Goal: Check status: Check status

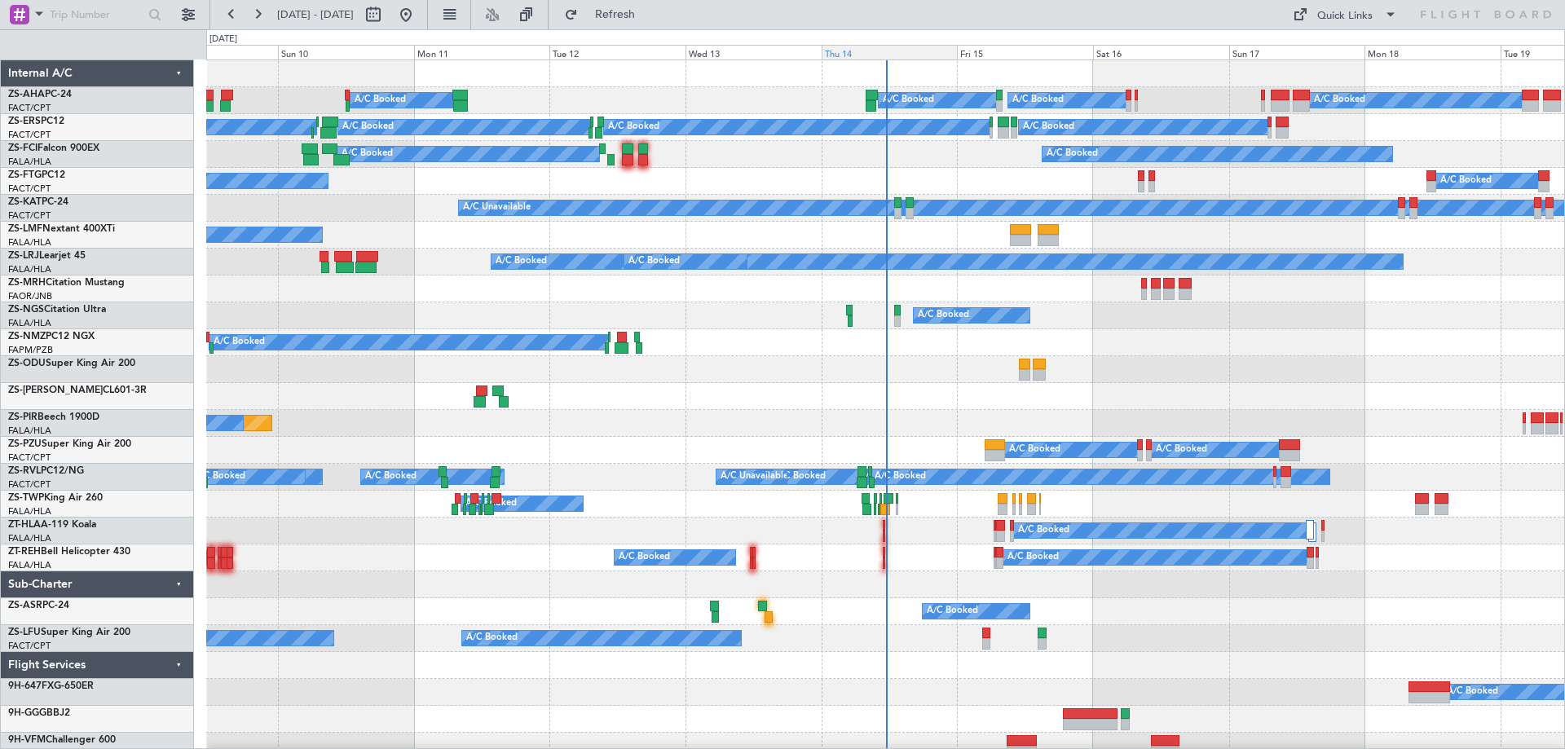
click at [857, 50] on div "Thu 14" at bounding box center [889, 52] width 136 height 15
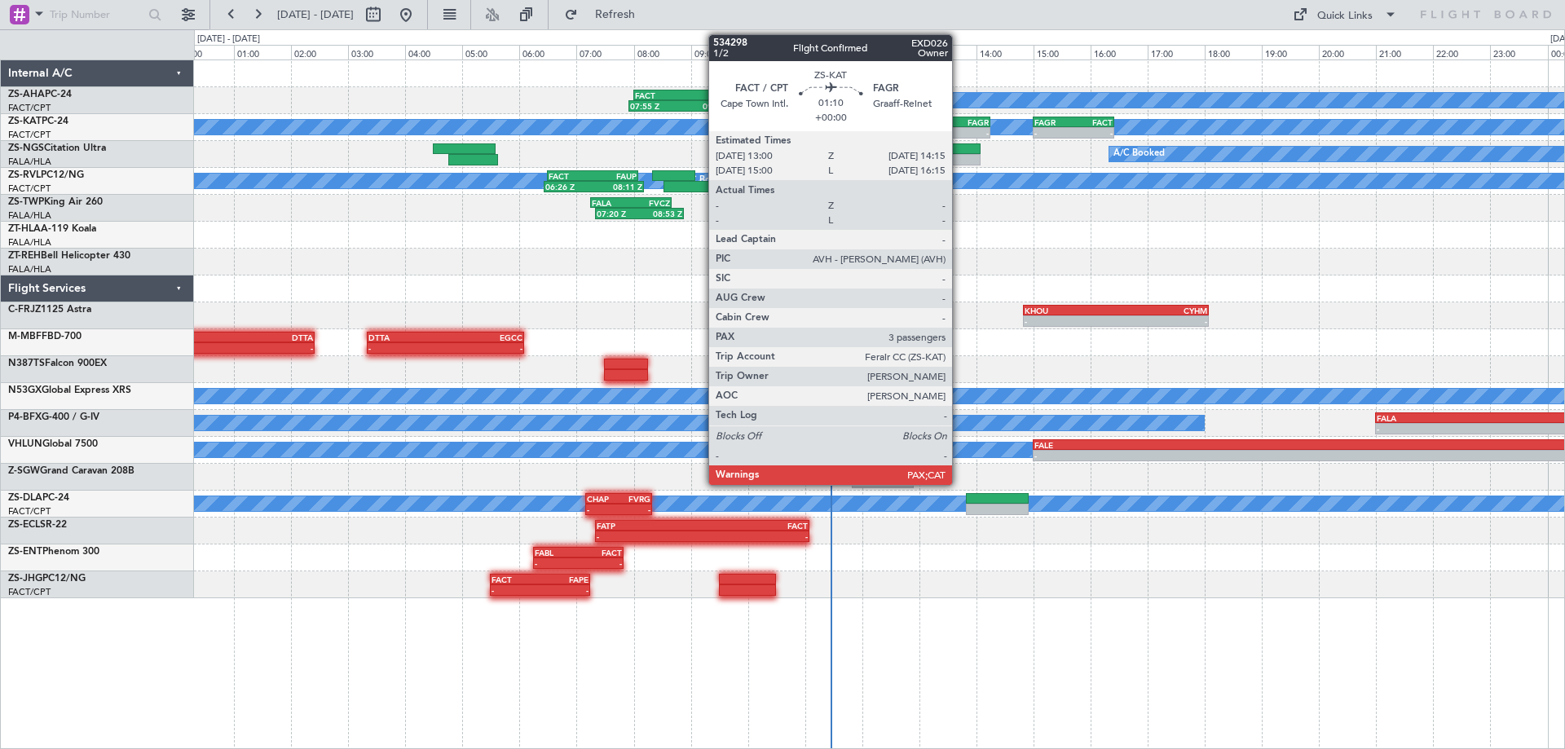
click at [959, 125] on div "FAGR" at bounding box center [971, 122] width 34 height 10
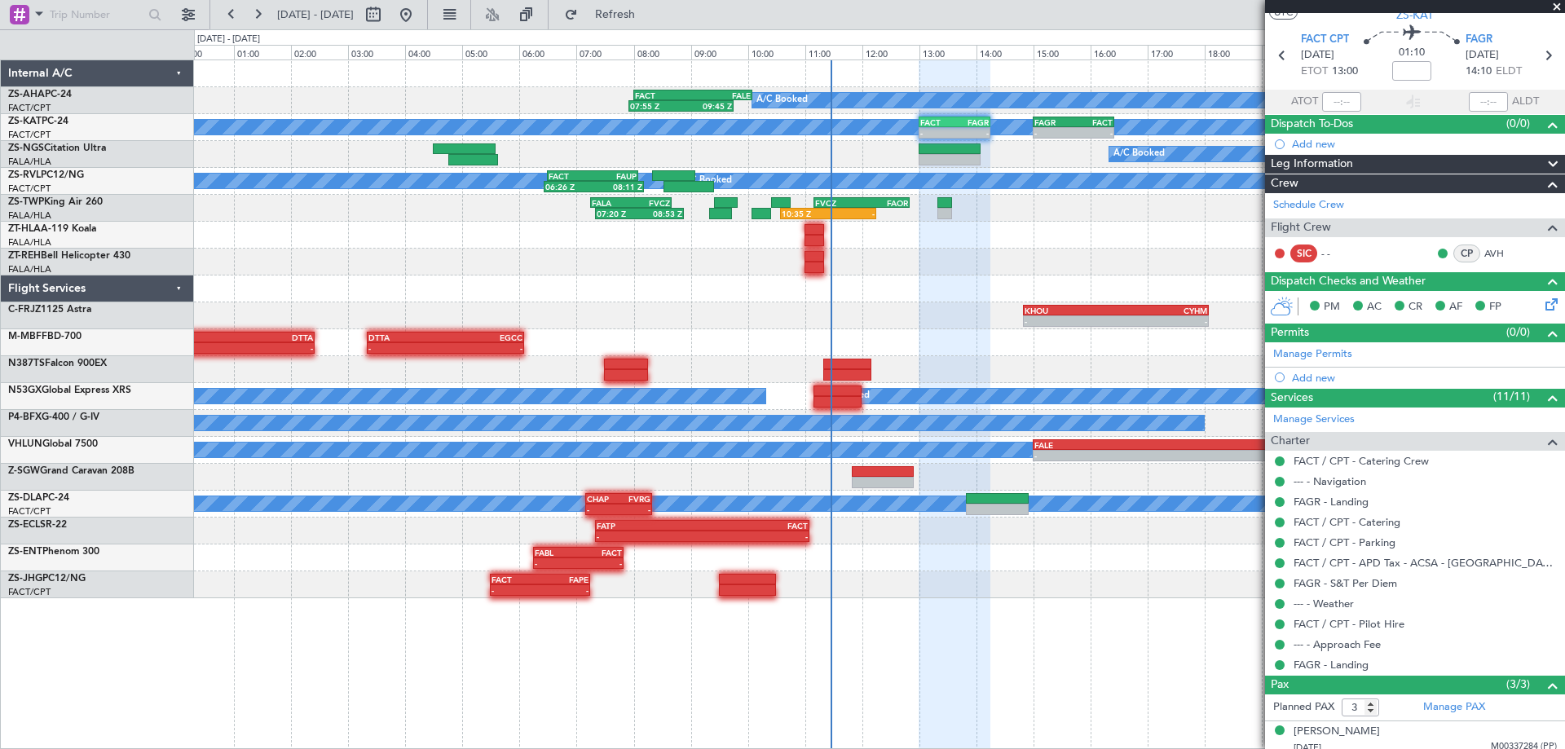
scroll to position [126, 0]
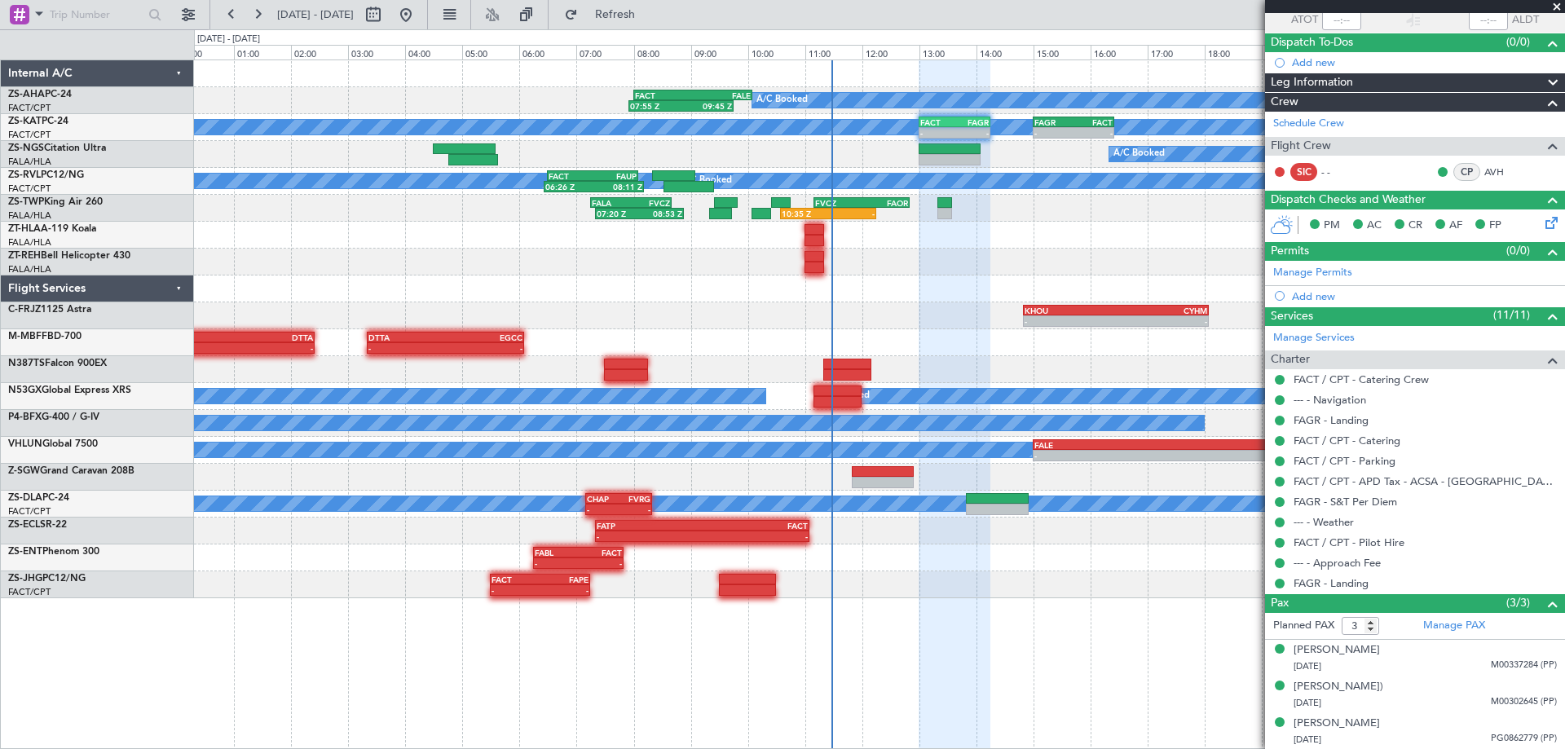
click at [1557, 6] on span at bounding box center [1556, 7] width 16 height 15
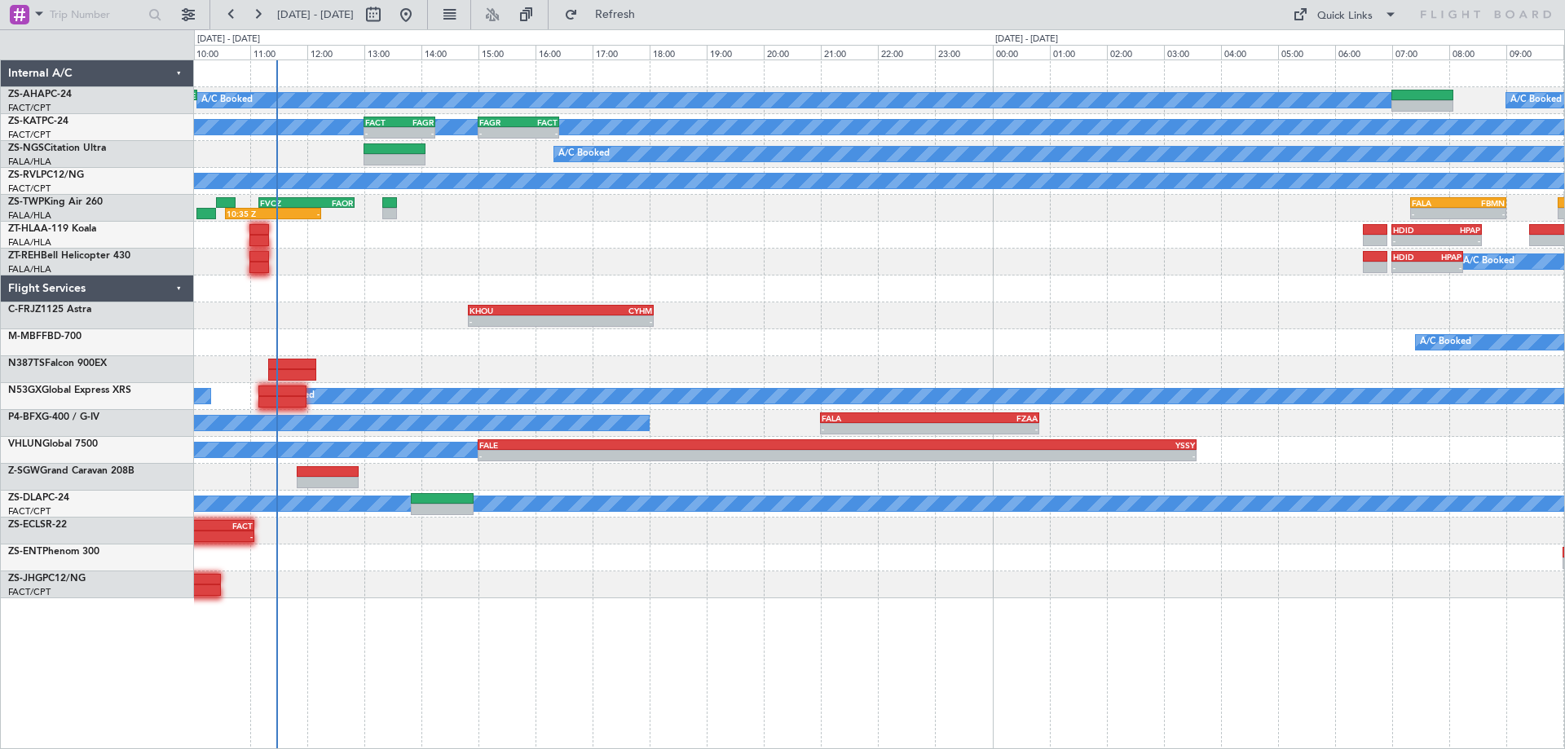
click at [799, 341] on div "A/C Booked FACT 08:00 Z FALE 10:05 Z A/C Booked 07:55 Z 09:45 Z A/C Unavailable…" at bounding box center [879, 329] width 1370 height 538
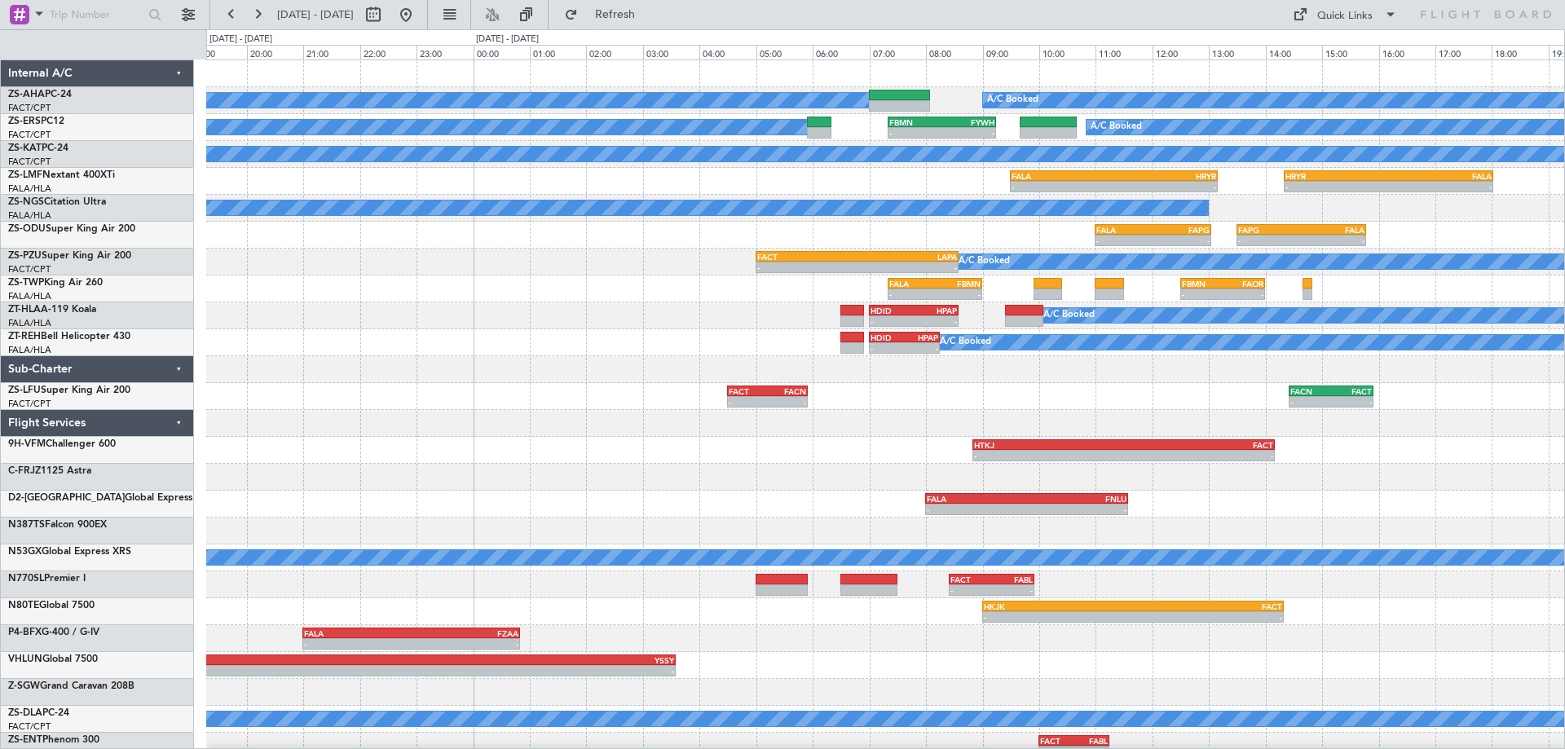
click at [840, 364] on div "A/C Booked A/C Booked A/C Booked A/C Booked - - FBMN 07:20 Z FYWH 09:15 Z A/C U…" at bounding box center [885, 409] width 1358 height 699
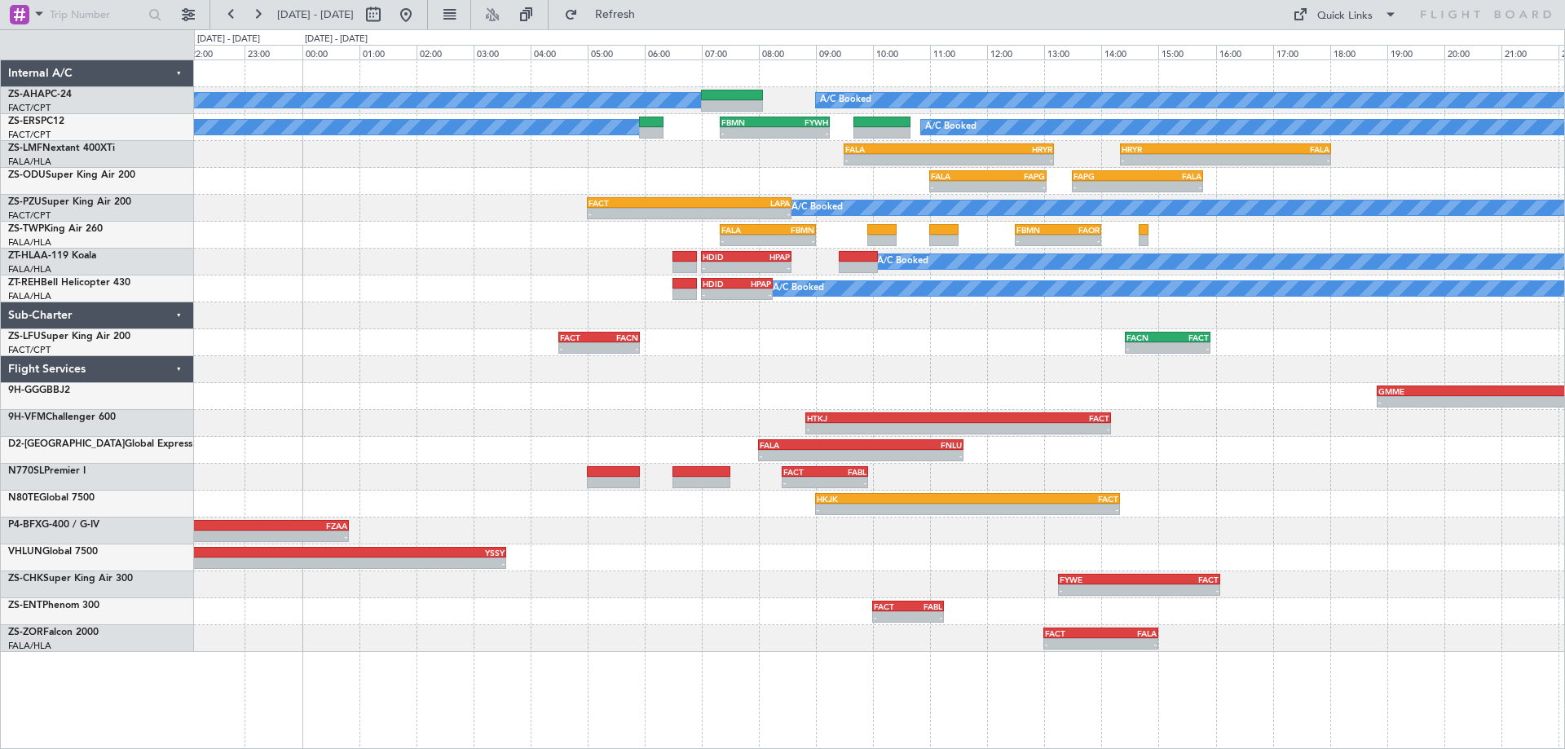
click at [875, 368] on div "A/C Booked A/C Booked A/C Booked A/C Booked - - FBMN 07:20 Z FYWH 09:15 Z - - F…" at bounding box center [879, 356] width 1370 height 592
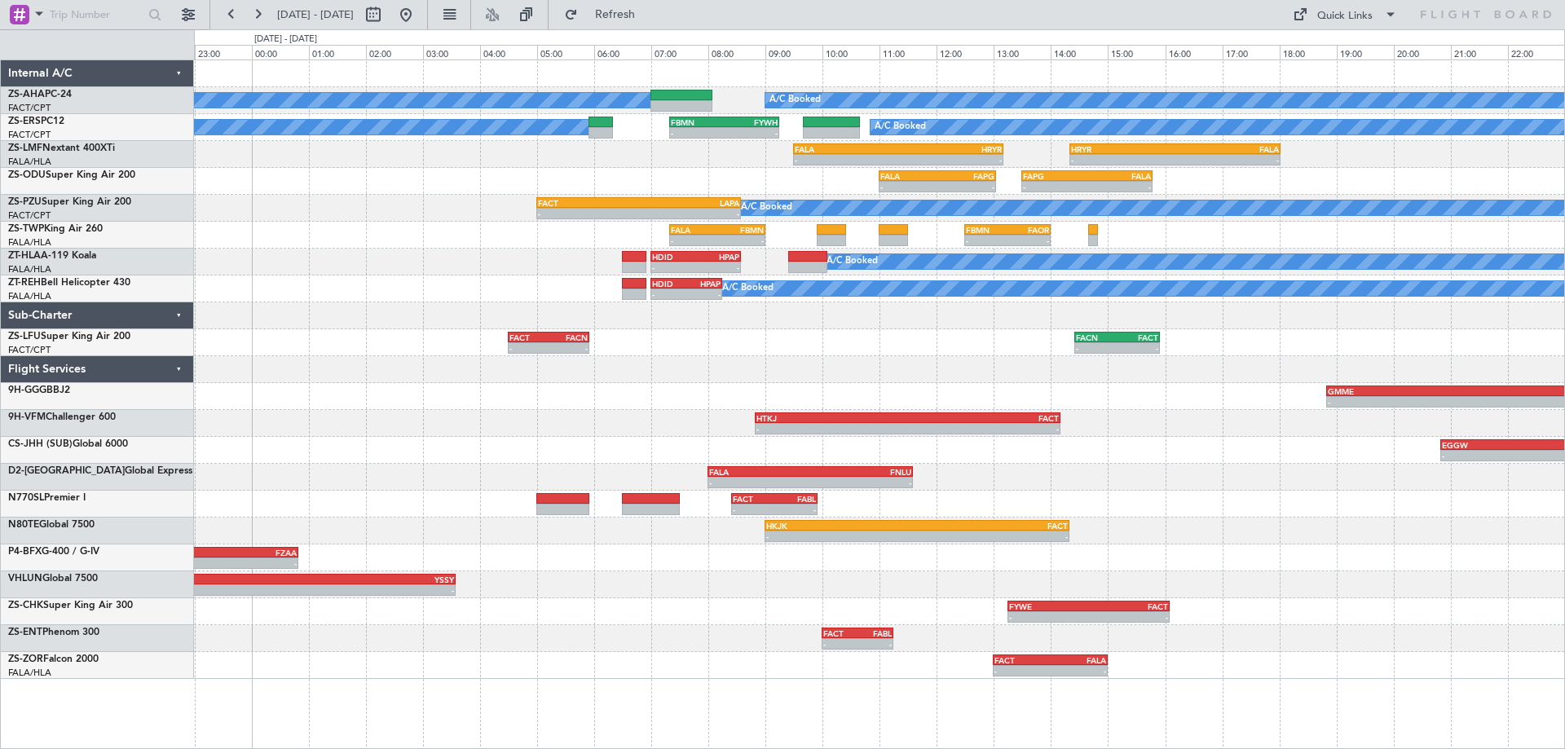
click at [808, 363] on div "A/C Booked A/C Booked A/C Booked A/C Booked - - FBMN 07:20 Z FYWH 09:15 Z - - F…" at bounding box center [879, 369] width 1370 height 618
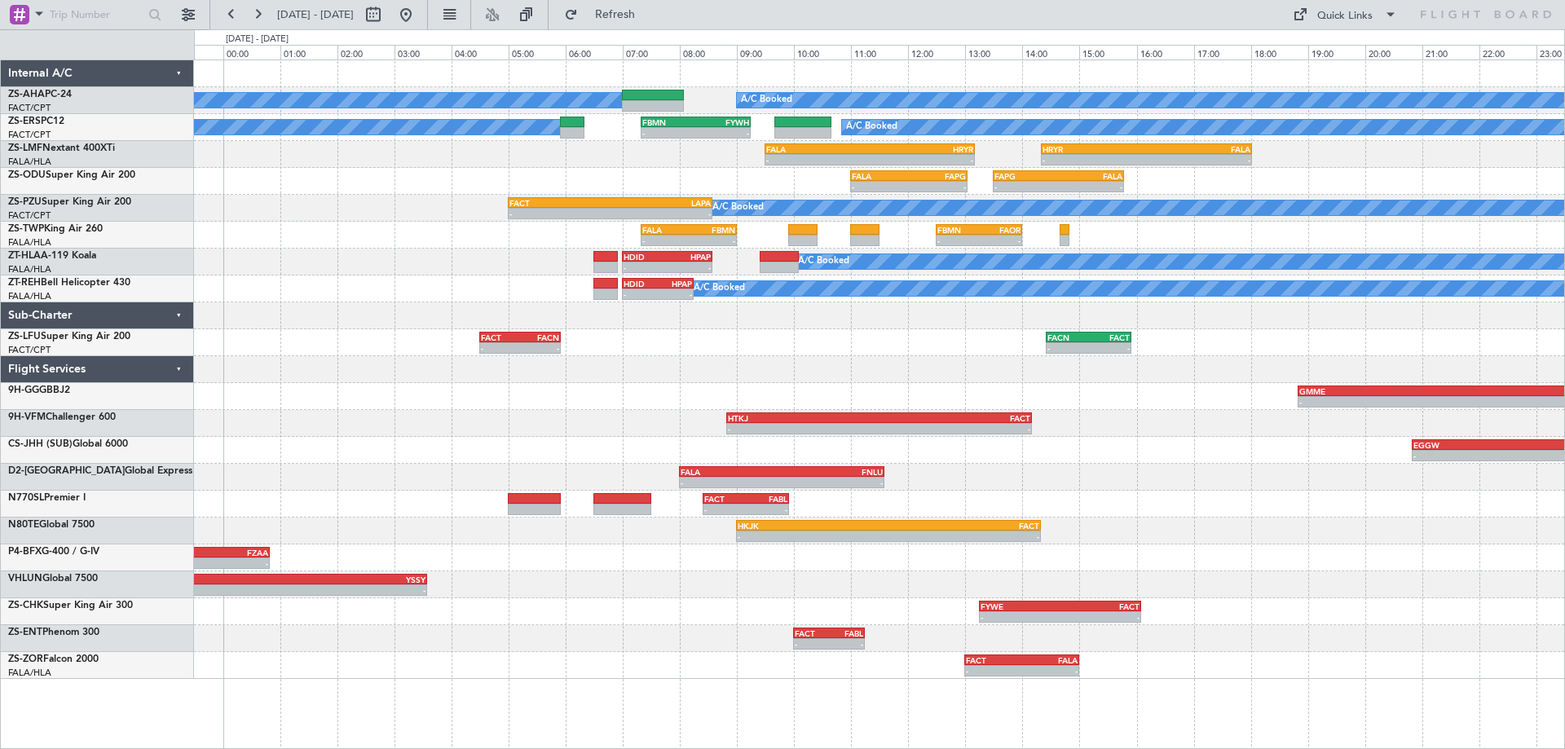
click at [777, 350] on div "- - FACT 04:30 Z FACN 05:55 Z - - FACN 14:25 Z FACT 15:55 Z" at bounding box center [879, 342] width 1370 height 27
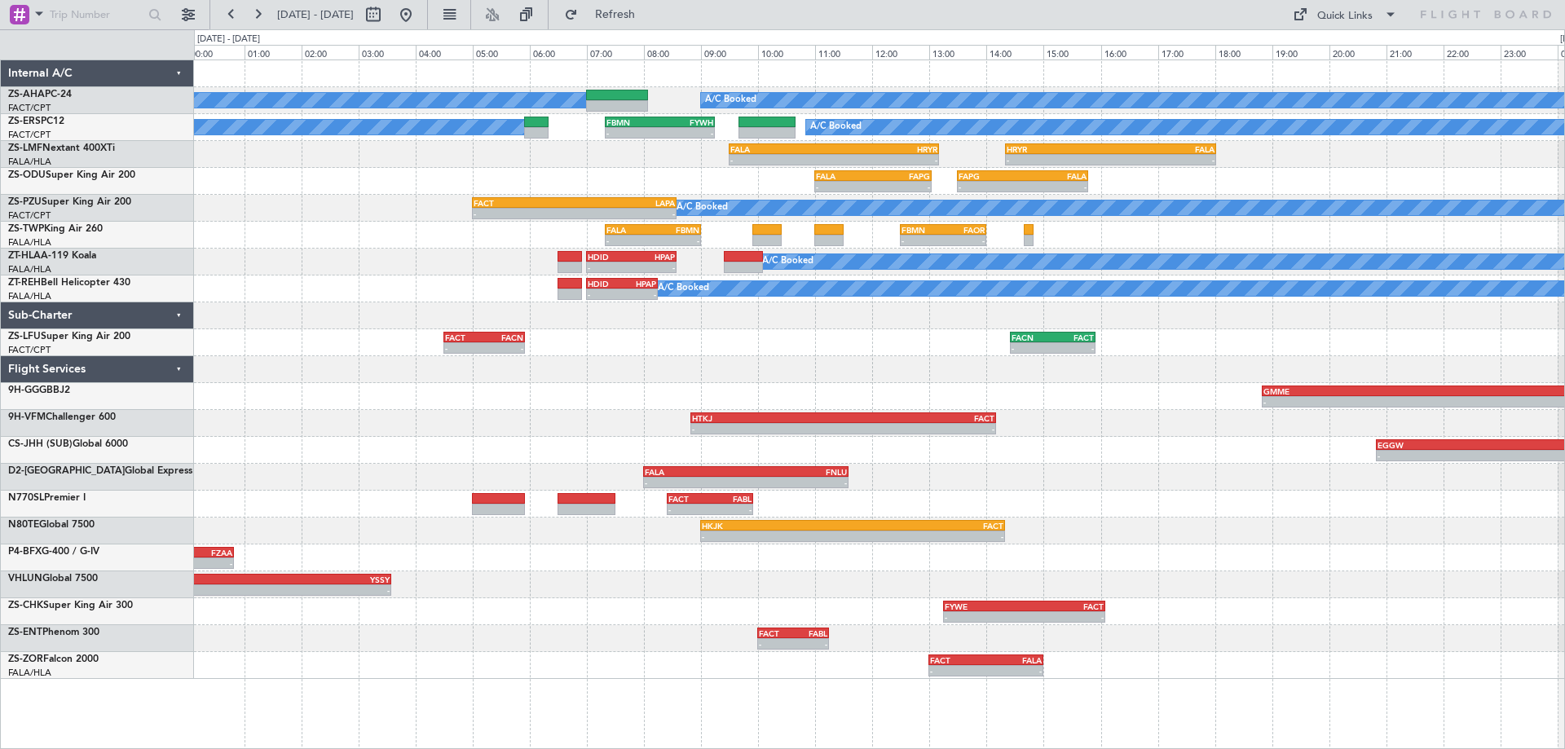
click at [740, 354] on div "- - FACT 04:30 Z FACN 05:55 Z - - FACN 14:25 Z FACT 15:55 Z" at bounding box center [879, 342] width 1370 height 27
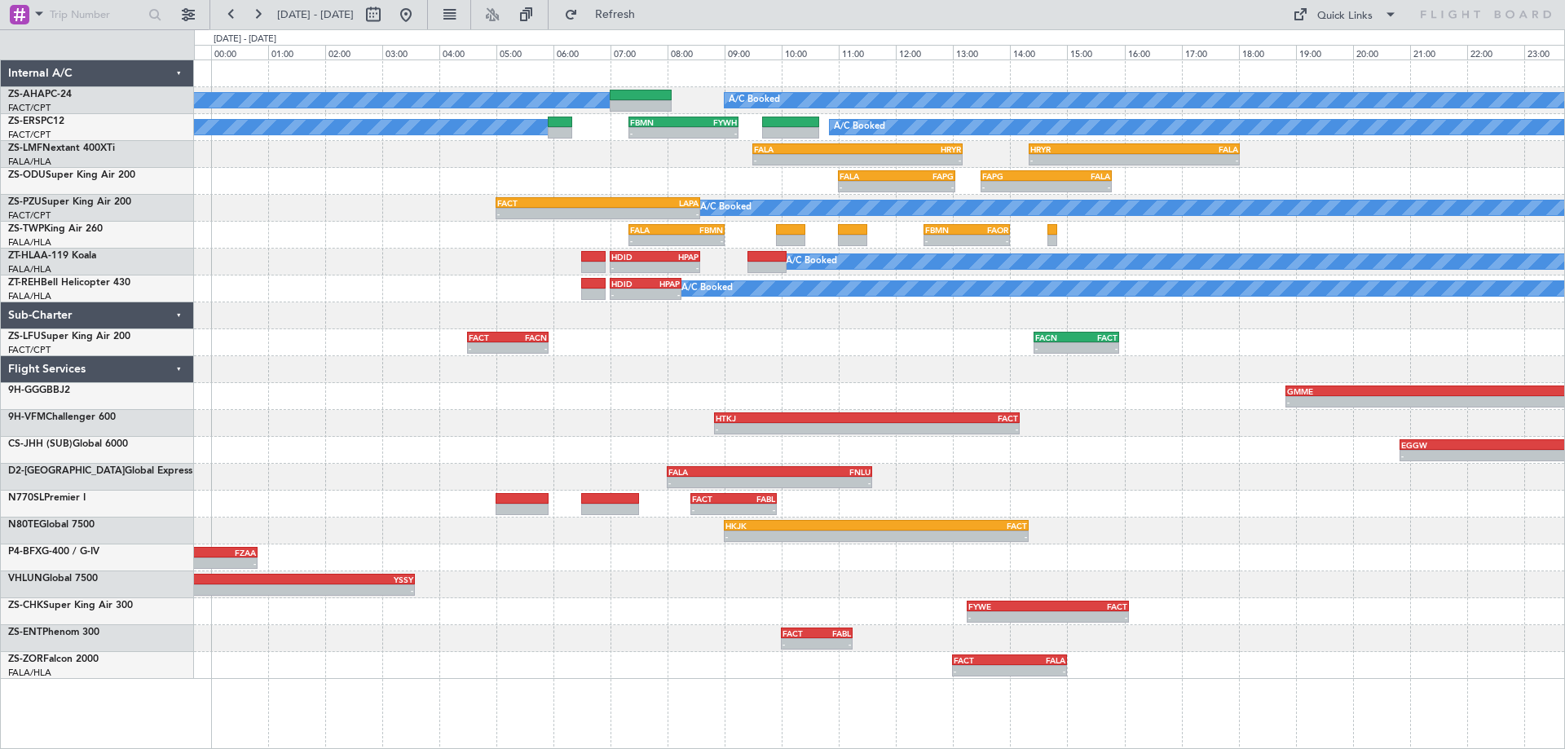
click at [779, 352] on div "- - FACT 04:30 Z FACN 05:55 Z - - FACN 14:25 Z FACT 15:55 Z" at bounding box center [879, 342] width 1370 height 27
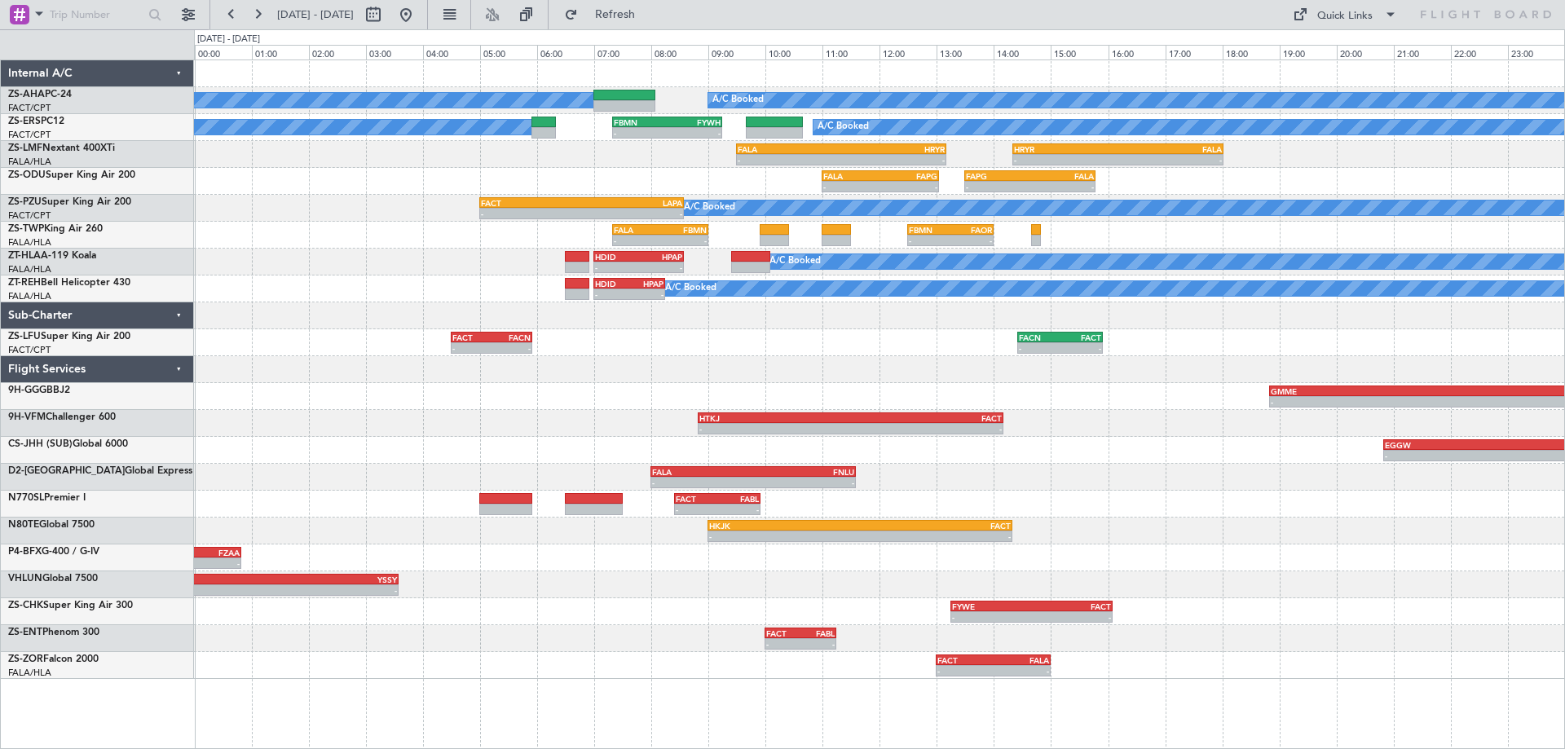
click at [763, 352] on div "- - FACT 04:30 Z FACN 05:55 Z - - FACN 14:25 Z FACT 15:55 Z" at bounding box center [879, 342] width 1370 height 27
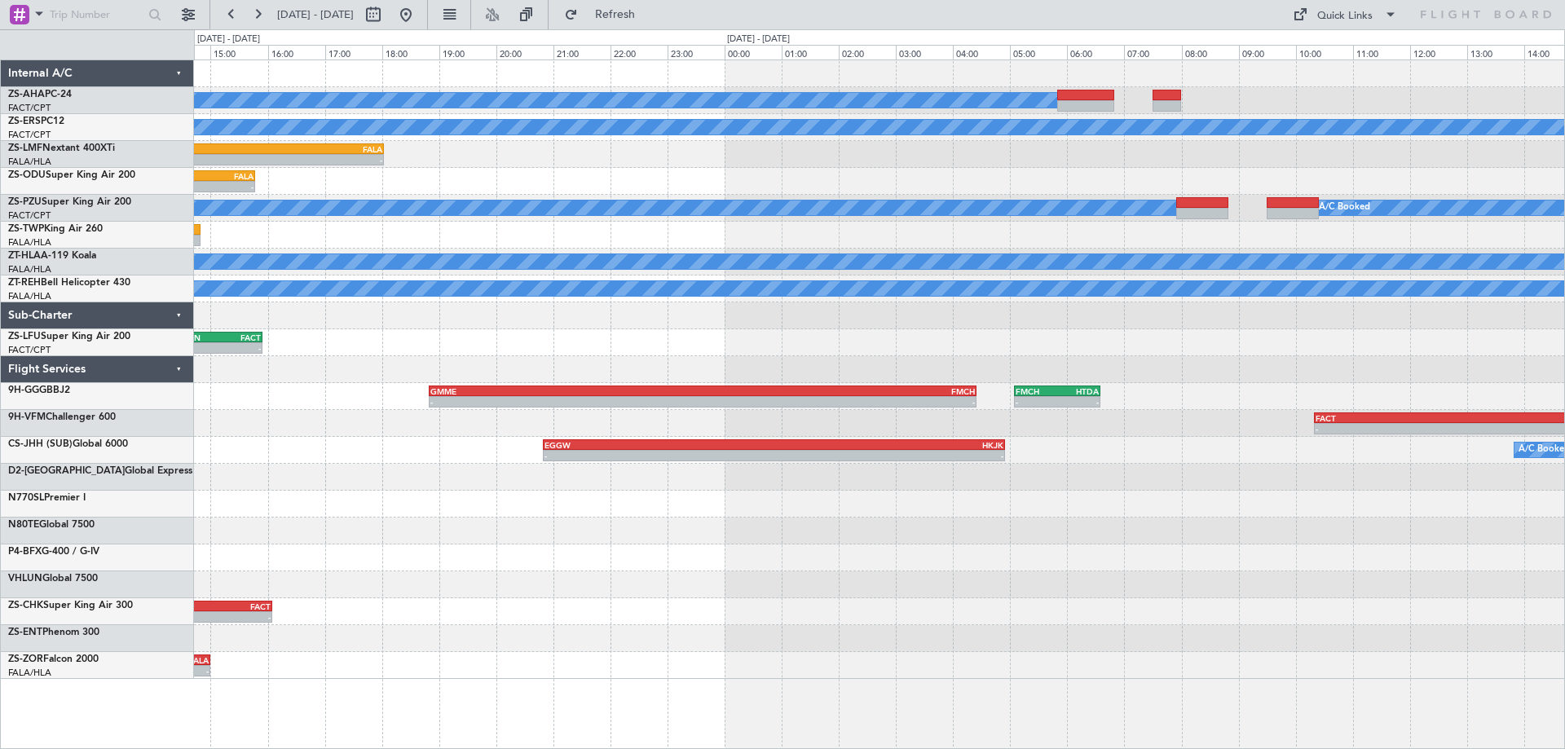
click at [493, 441] on div "A/C Booked A/C Booked FBMN 07:20 Z FYWH 09:15 Z - - - - HRYR 14:20 Z FALA 18:02…" at bounding box center [879, 369] width 1370 height 618
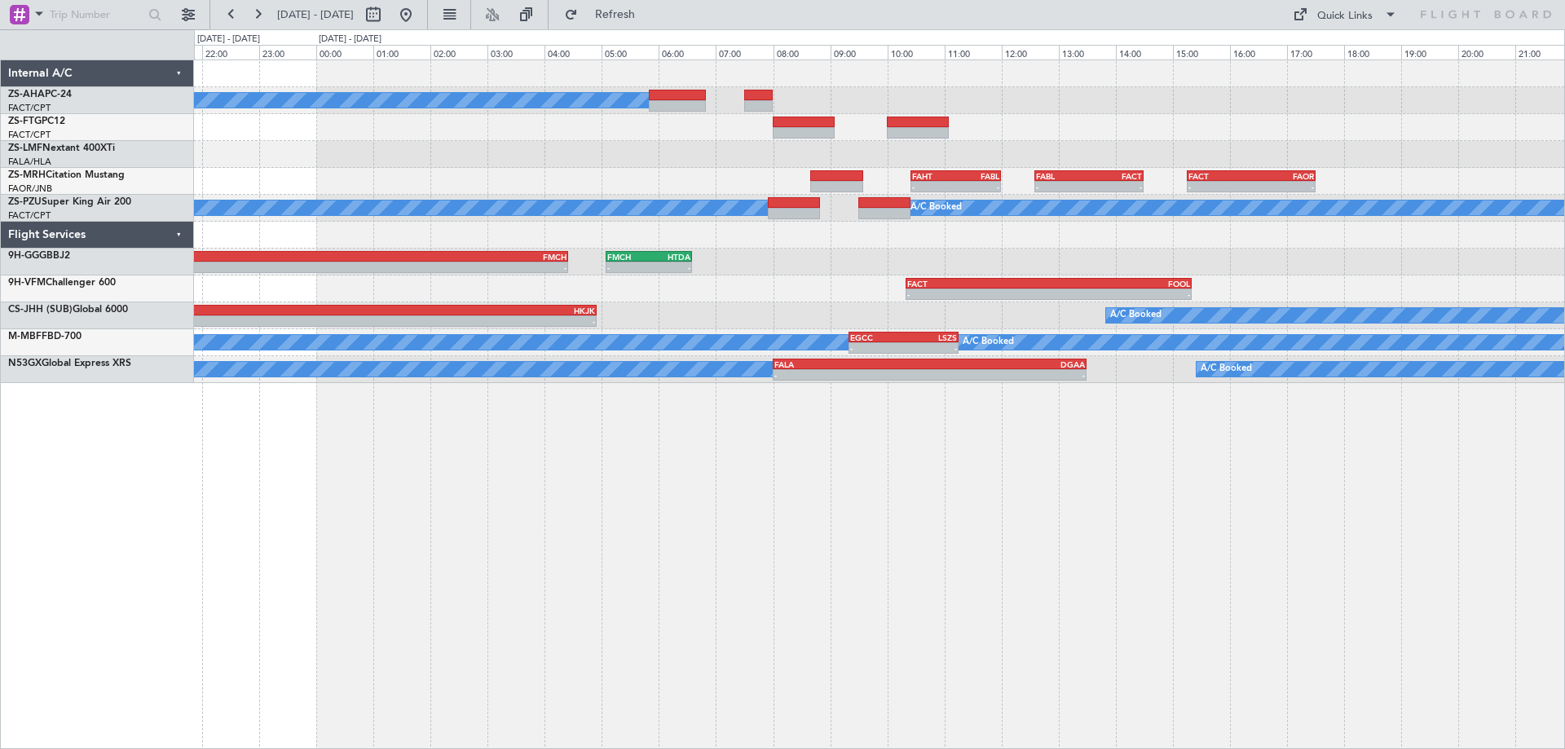
click at [974, 647] on div "A/C Booked - - HRYR 14:20 Z FALA 18:02 Z - - FAHT 10:25 Z FABL 12:00 Z - - FABL…" at bounding box center [879, 403] width 1371 height 689
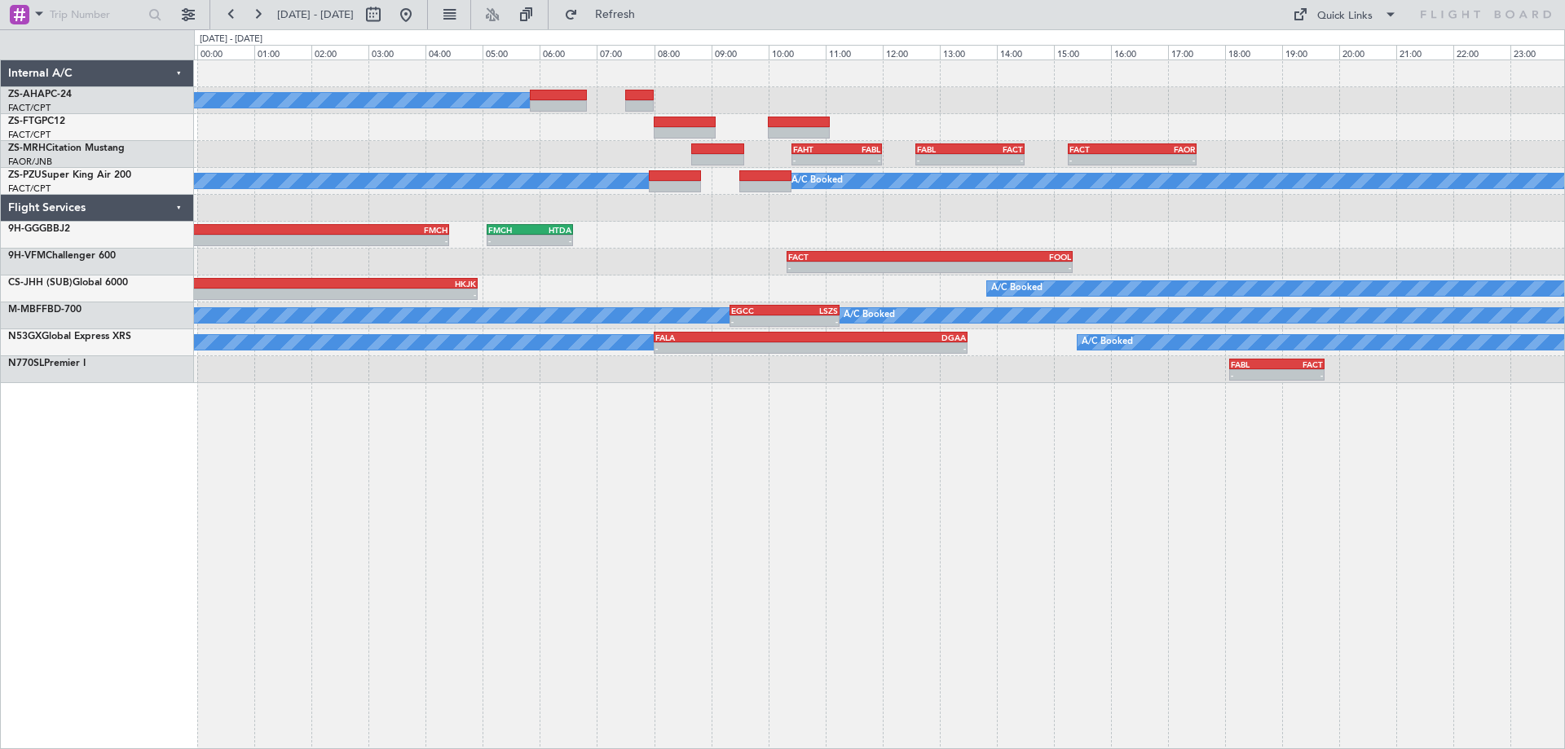
click at [1230, 231] on div "- - GMME 18:50 Z FMCH 04:25 Z - - FMCH 05:05 Z HTDA 06:35 Z" at bounding box center [879, 235] width 1370 height 27
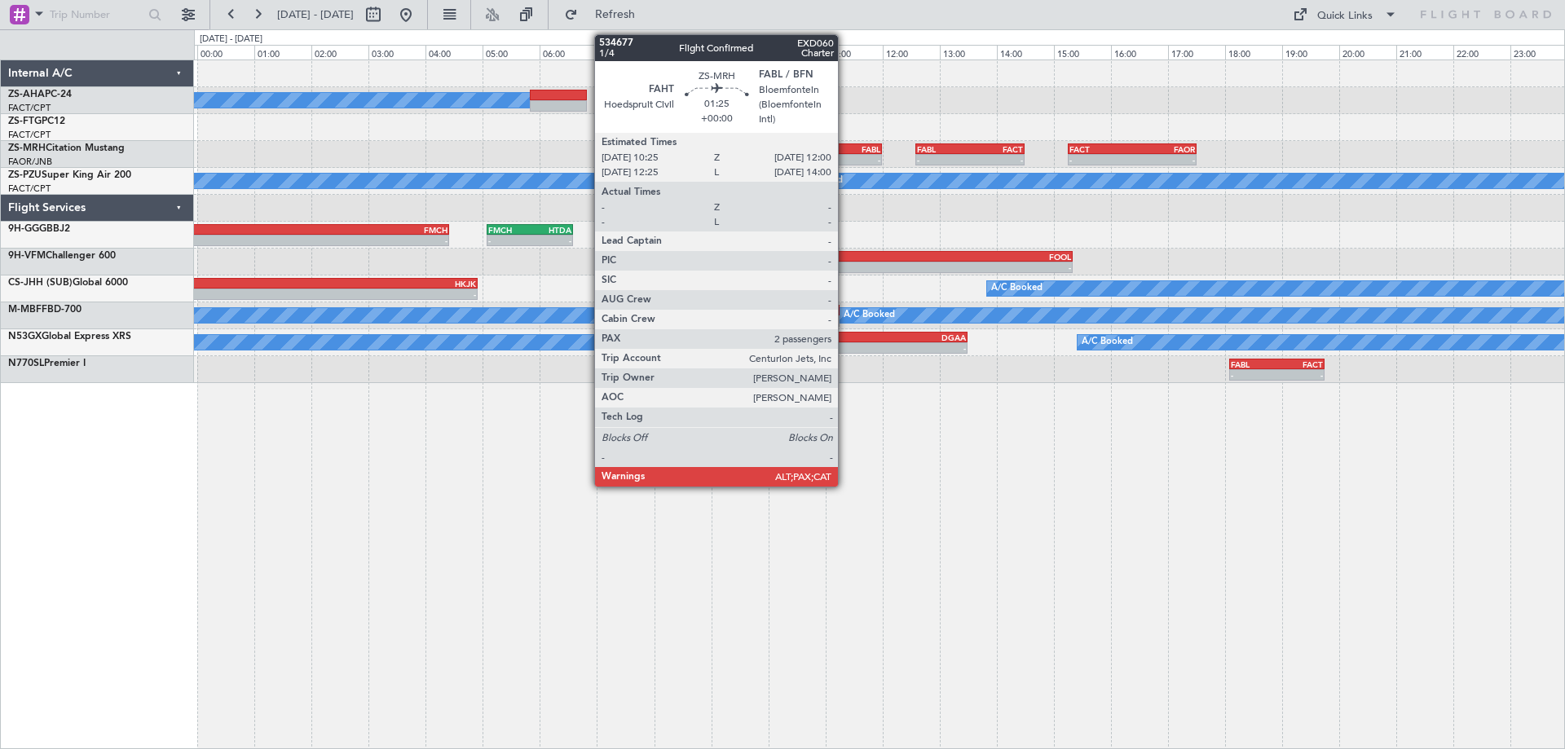
click at [845, 152] on div "FABL" at bounding box center [859, 149] width 44 height 10
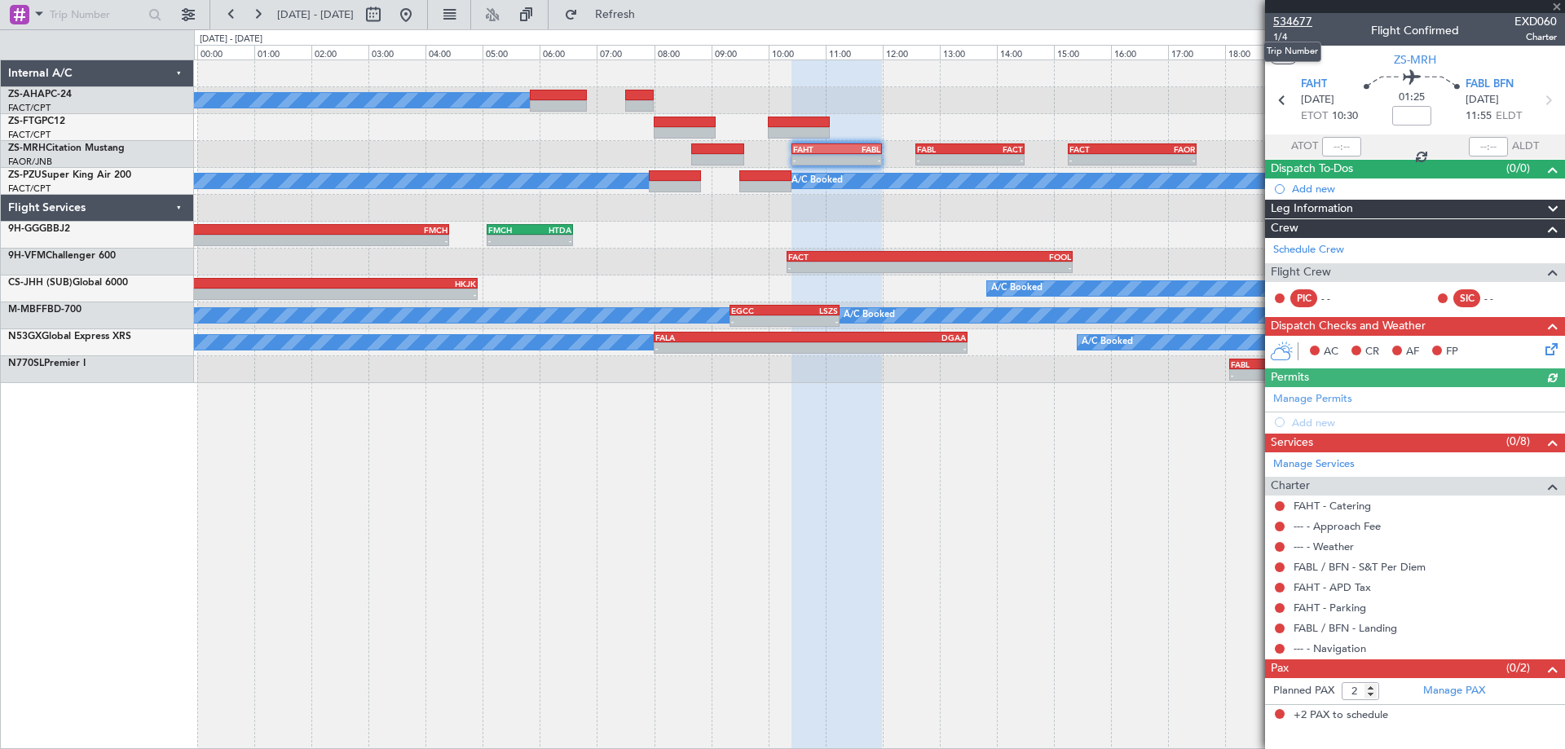
click at [1292, 19] on span "534677" at bounding box center [1292, 21] width 39 height 17
click at [512, 534] on div "A/C Booked - - FAHT 10:25 Z FABL 12:00 Z - - FABL 12:35 Z FACT 14:30 Z - - FACT…" at bounding box center [879, 403] width 1371 height 689
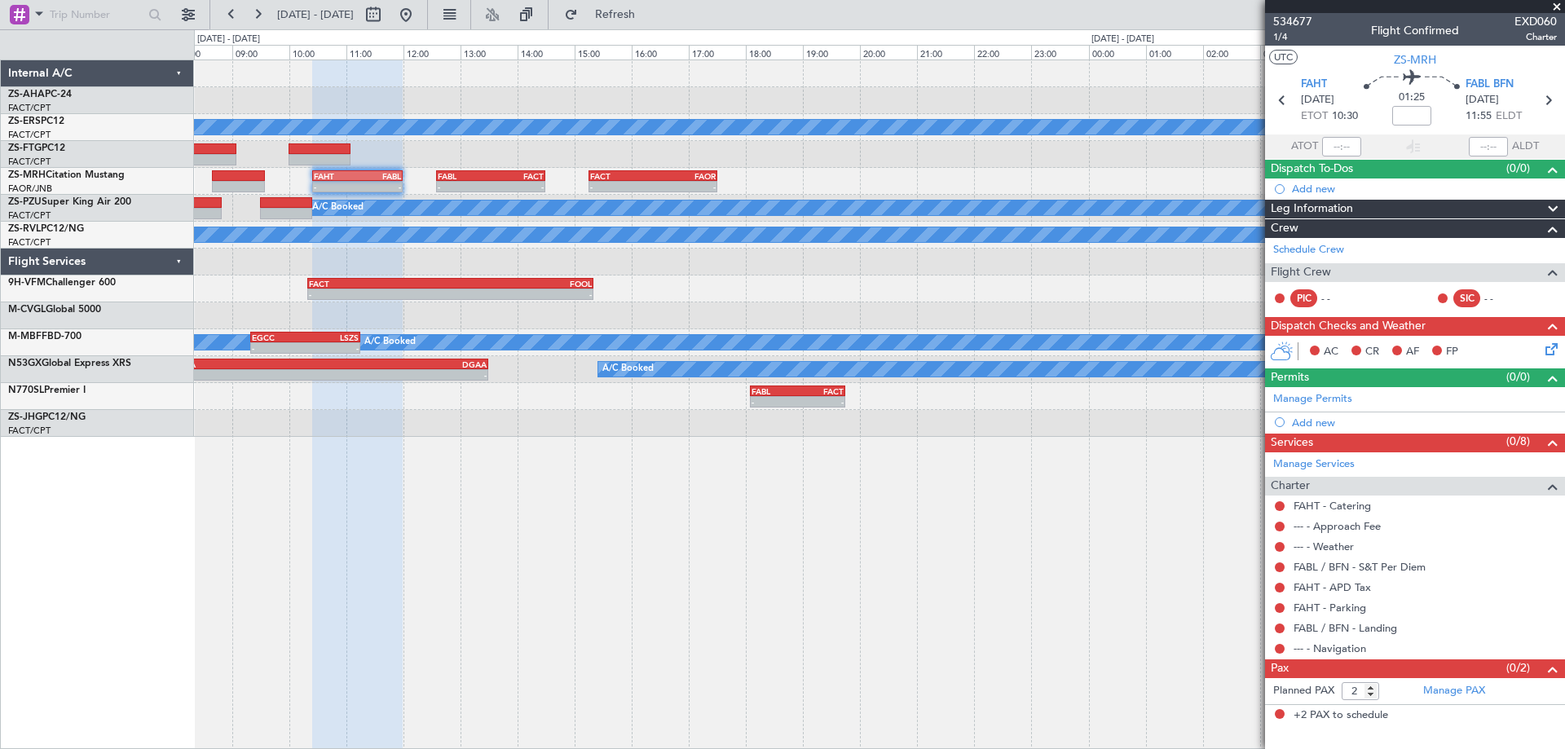
click at [1131, 506] on div "- - FALA 07:30 Z FMMI 10:50 Z - - FMMI 11:25 Z FSIA 14:25 Z A/C Booked A/C Book…" at bounding box center [879, 403] width 1371 height 689
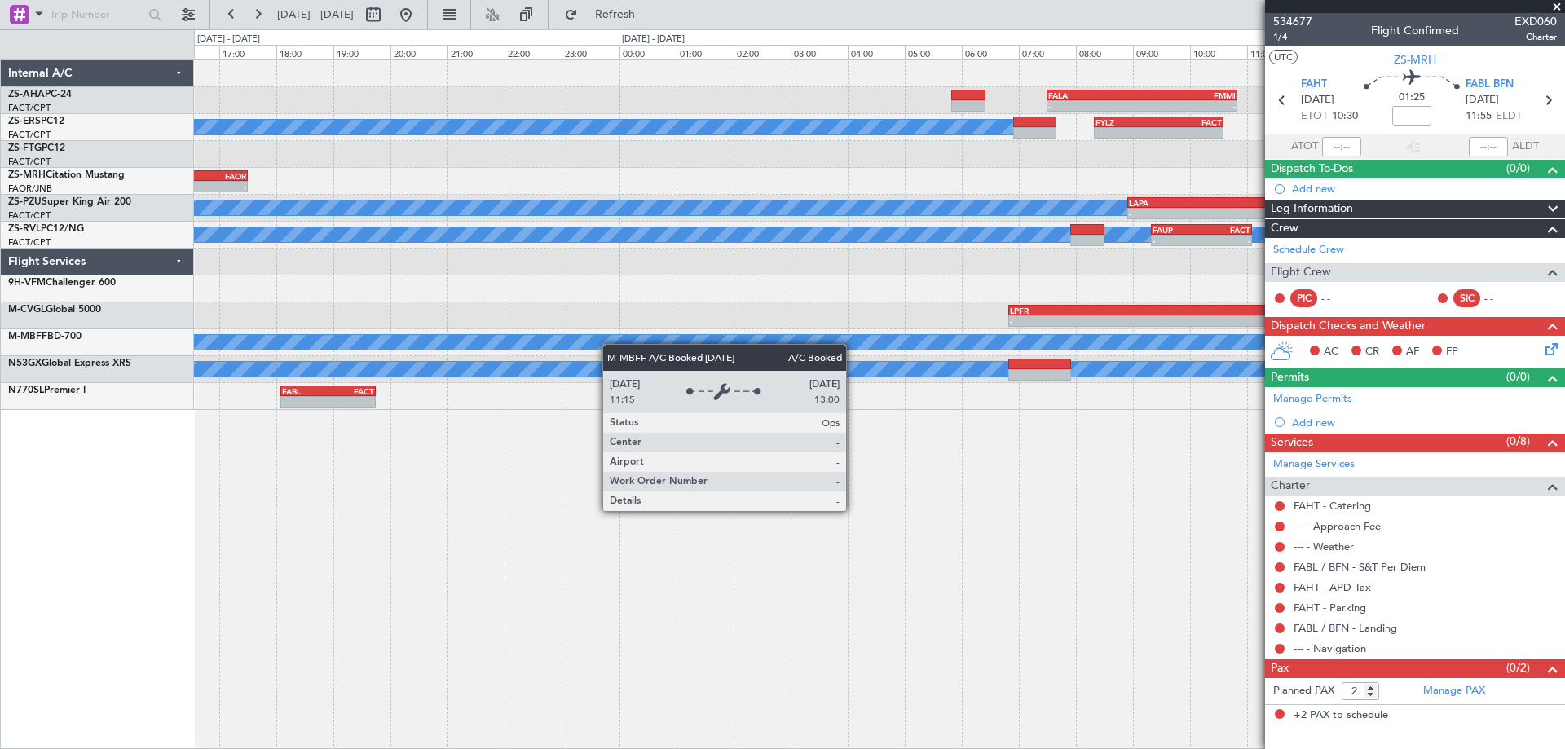
click at [530, 354] on div "- - FALA 07:30 Z FMMI 10:50 Z - - FMMI 11:25 Z FSIA 14:25 Z A/C Booked A/C Book…" at bounding box center [879, 235] width 1370 height 350
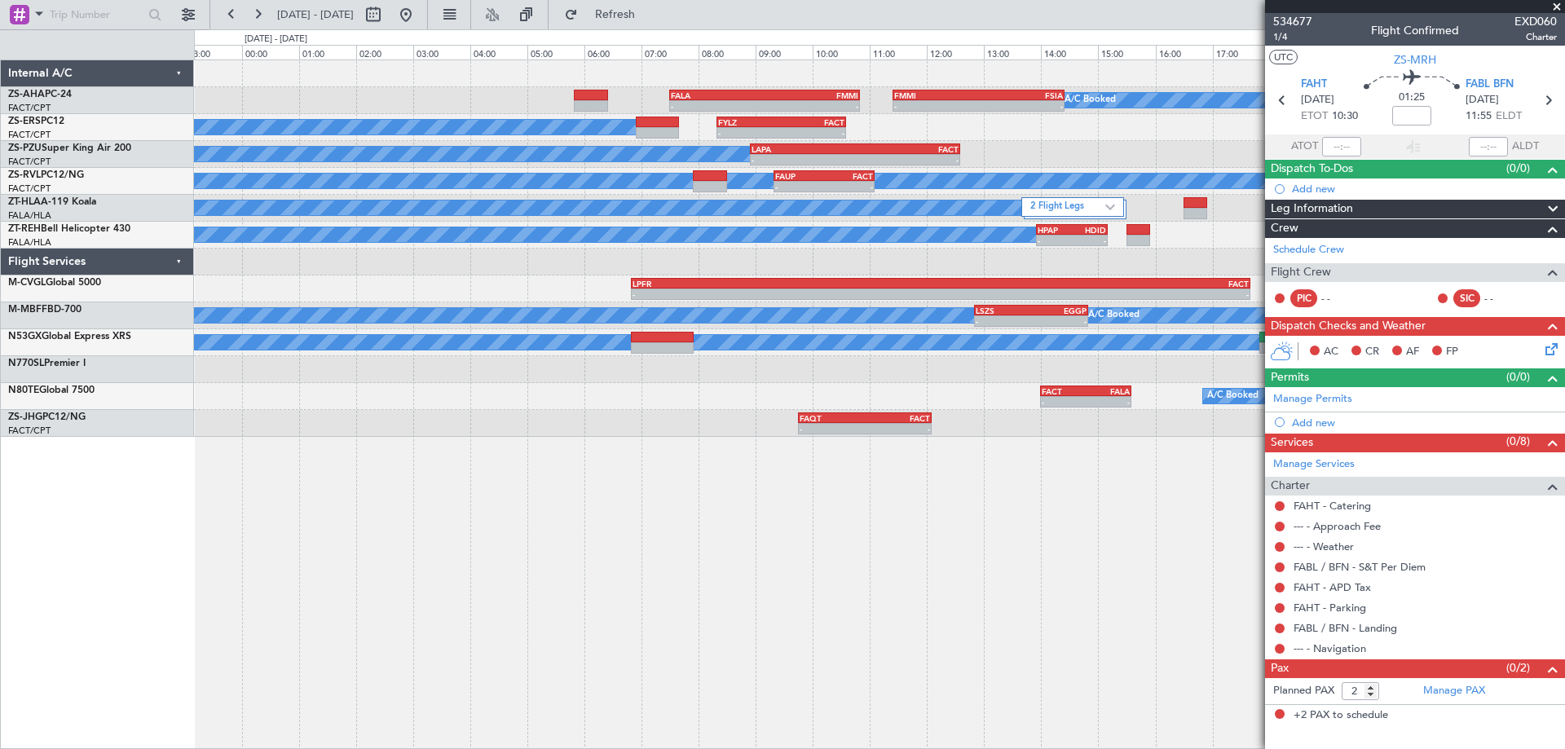
click at [719, 456] on div "- - FALA 07:30 Z FMMI 10:50 Z - - FMMI 11:25 Z FSIA 14:25 Z A/C Booked A/C Book…" at bounding box center [879, 403] width 1371 height 689
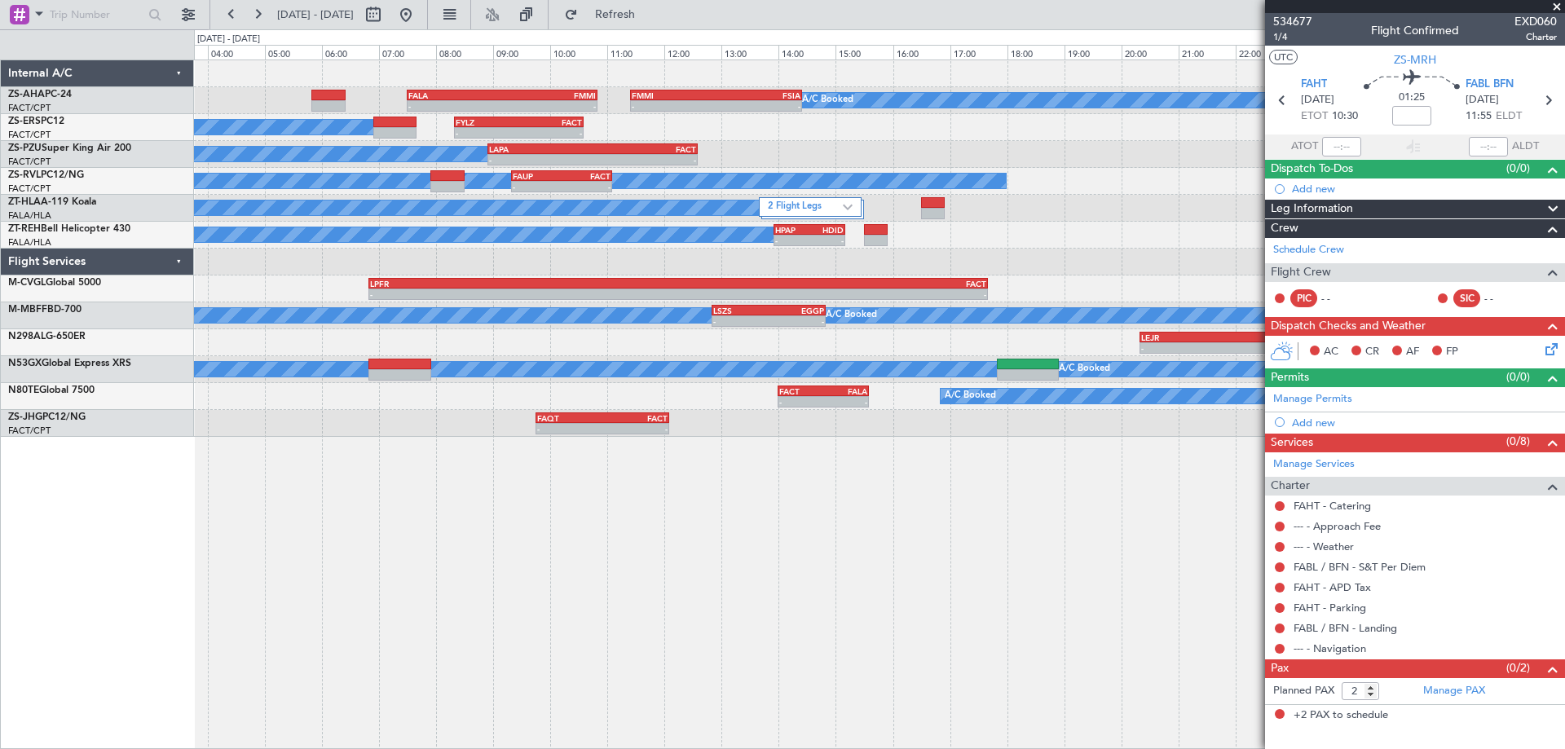
click at [330, 570] on div "- - FALA 07:30 Z FMMI 10:50 Z - - FMMI 11:25 Z FSIA 14:25 Z A/C Booked A/C Book…" at bounding box center [879, 403] width 1371 height 689
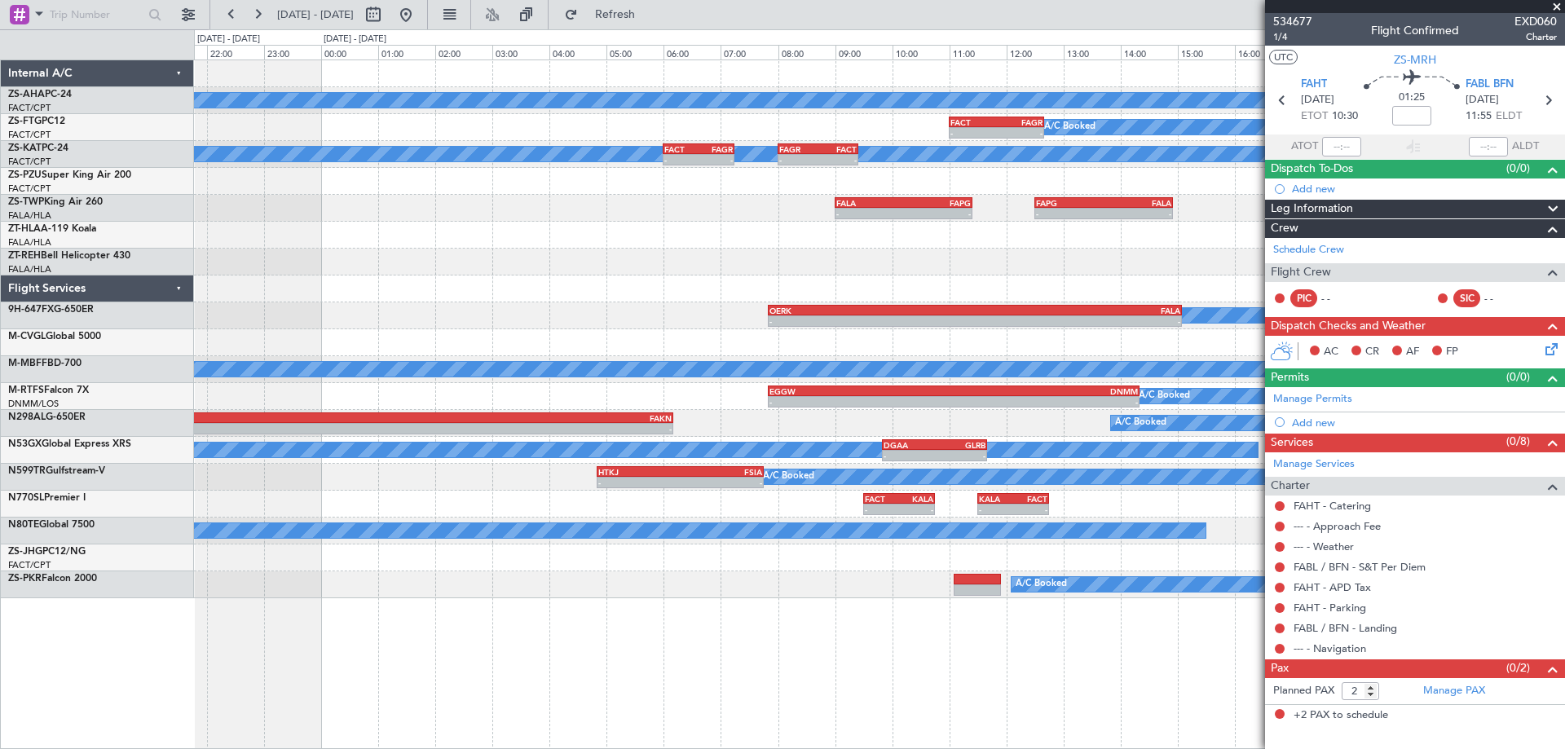
click at [376, 596] on div "A/C Booked - - FACT 11:00 Z FAGR 12:40 Z A/C Booked A/C Unavailable - - FACT 06…" at bounding box center [879, 403] width 1371 height 689
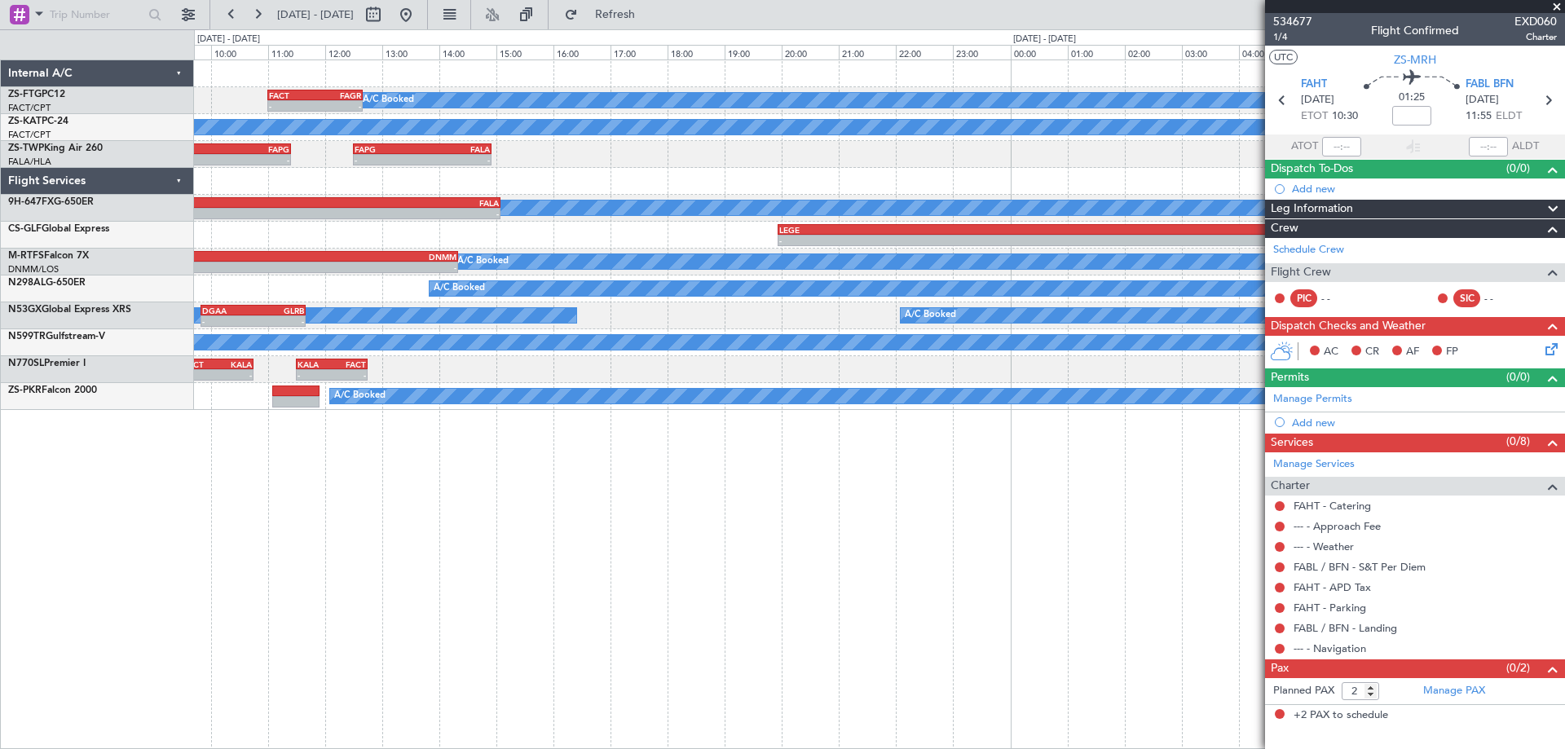
click at [380, 202] on div "- - FACT 11:00 Z FAGR 12:40 Z A/C Booked - - FAGR 06:50 Z FACT 08:40 Z A/C Unav…" at bounding box center [879, 235] width 1370 height 350
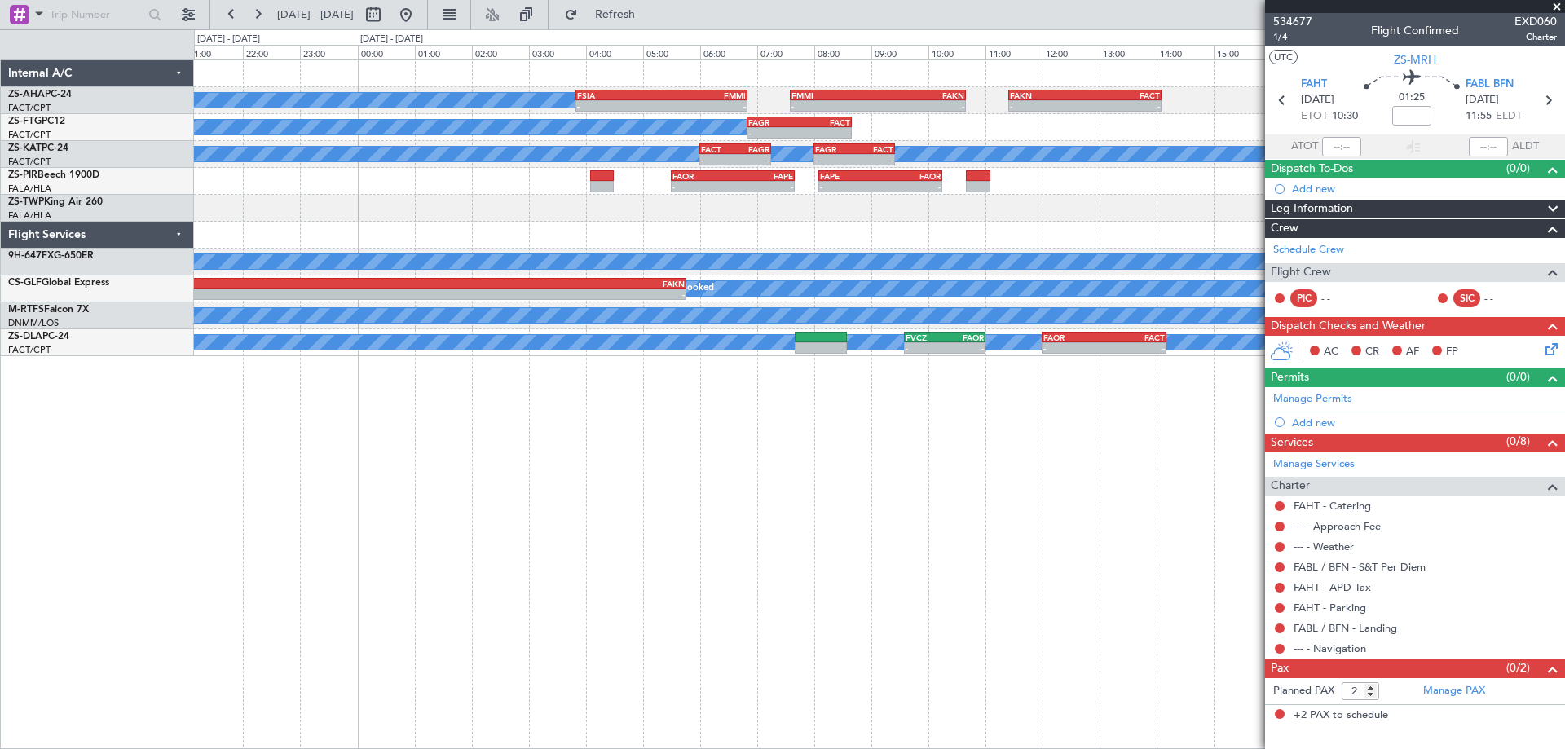
click at [623, 530] on div "A/C Booked - - FSIA 03:50 Z FMMI 06:50 Z - - FMMI 07:35 Z FAKN 10:40 Z - - FAKN…" at bounding box center [879, 403] width 1371 height 689
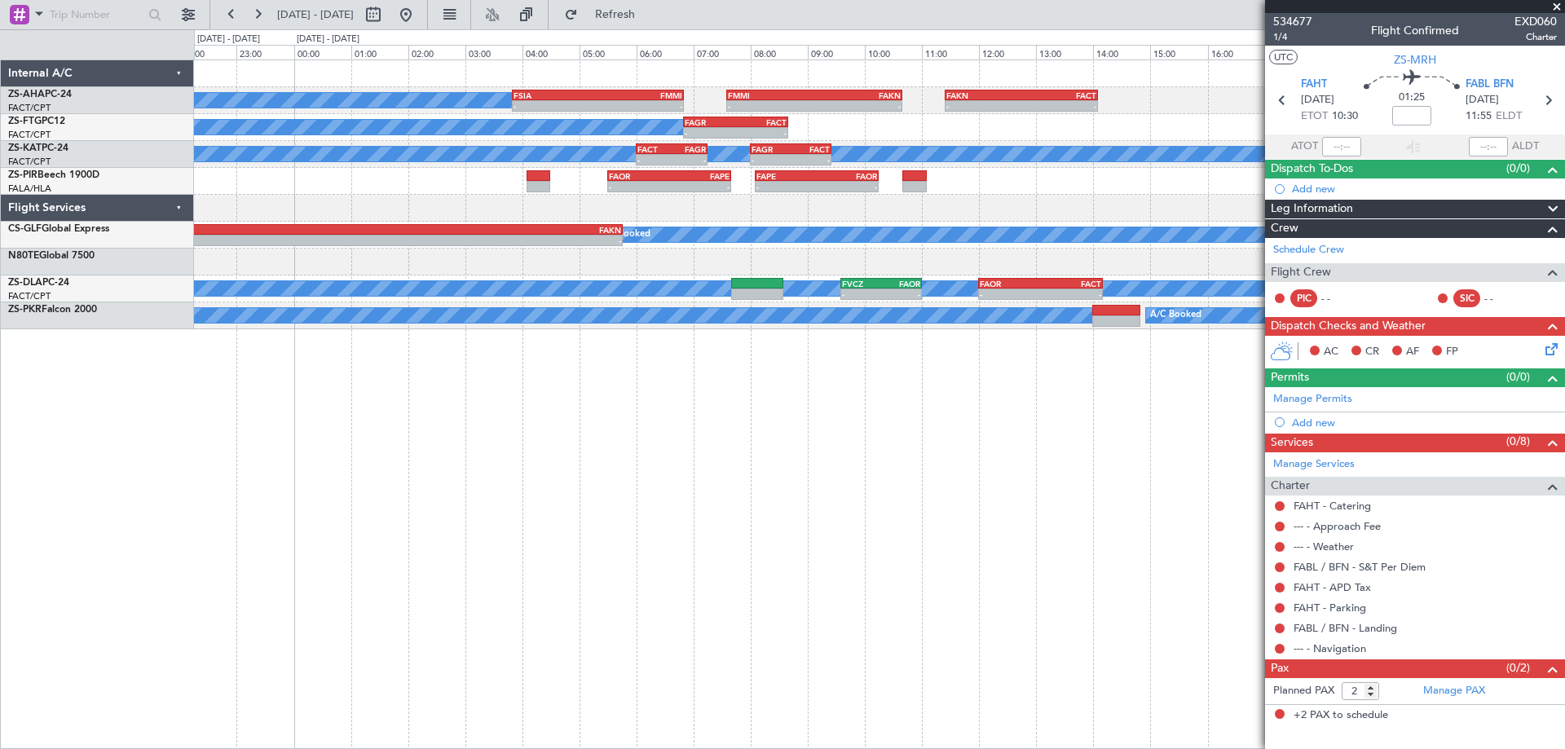
click at [944, 406] on div "A/C Booked - - FSIA 03:50 Z FMMI 06:50 Z - - FMMI 07:35 Z FAKN 10:40 Z - - FAKN…" at bounding box center [879, 403] width 1371 height 689
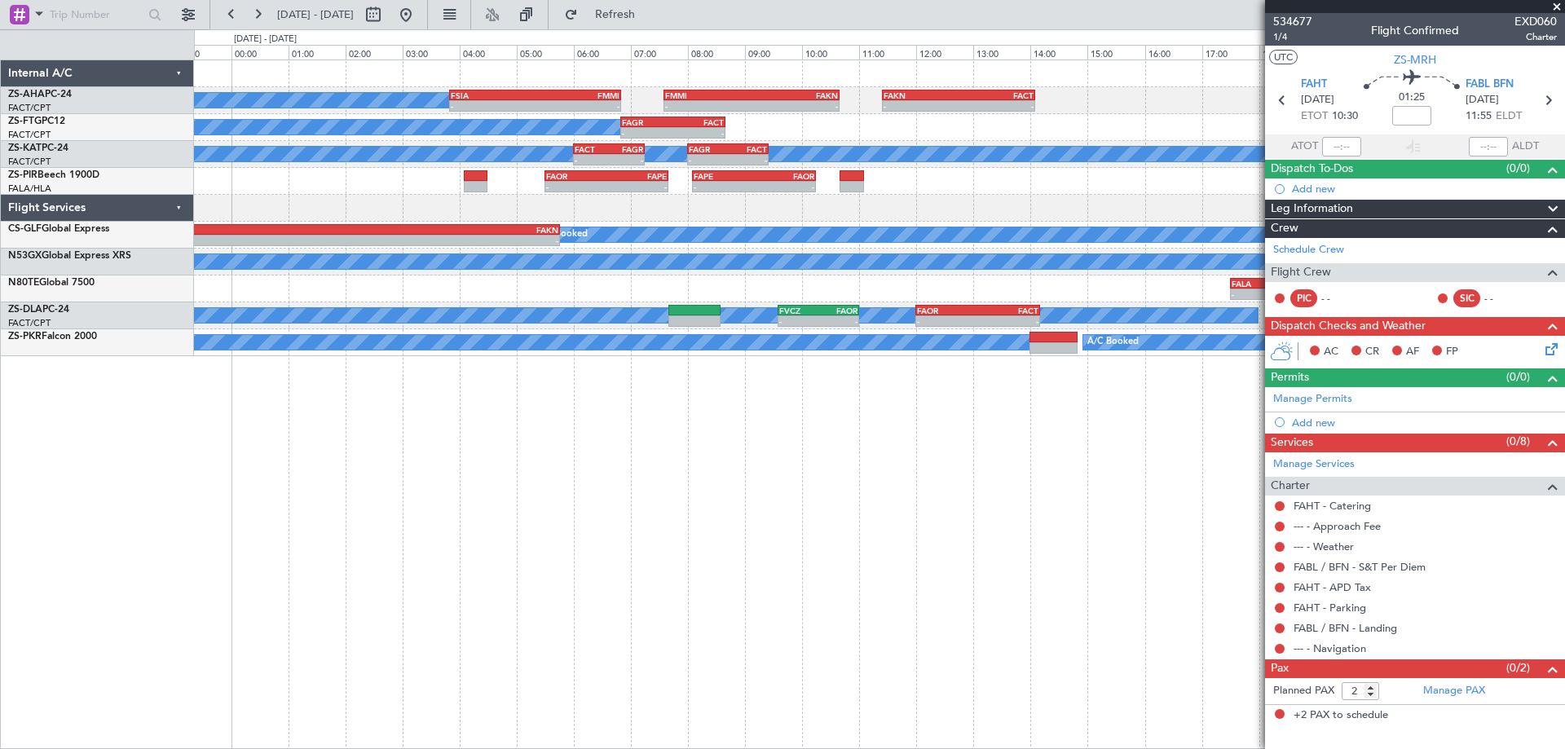
click at [1044, 423] on div "A/C Booked - - FSIA 03:50 Z FMMI 06:50 Z - - FMMI 07:35 Z FAKN 10:40 Z - - FAKN…" at bounding box center [879, 403] width 1371 height 689
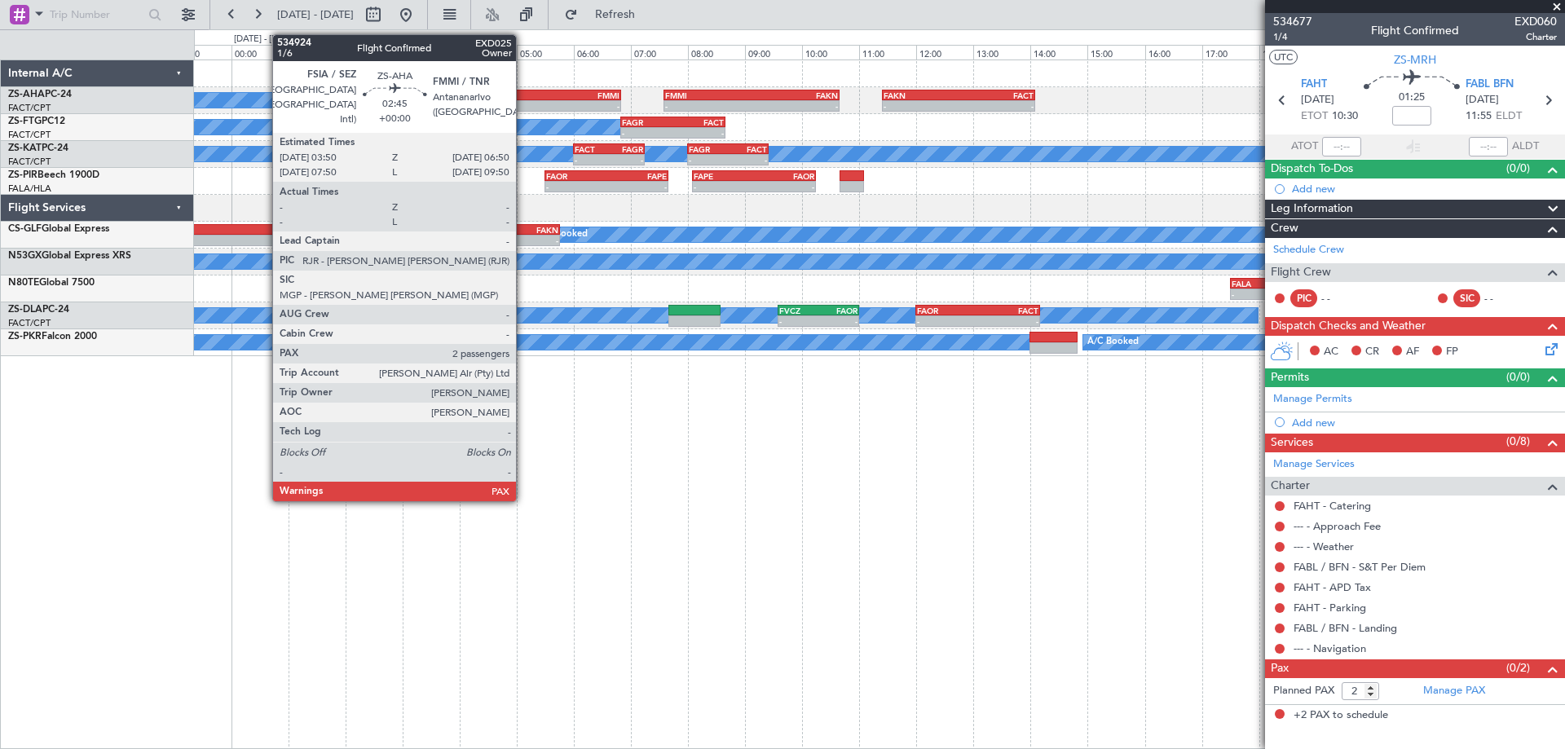
click at [523, 100] on div "- -" at bounding box center [535, 105] width 172 height 11
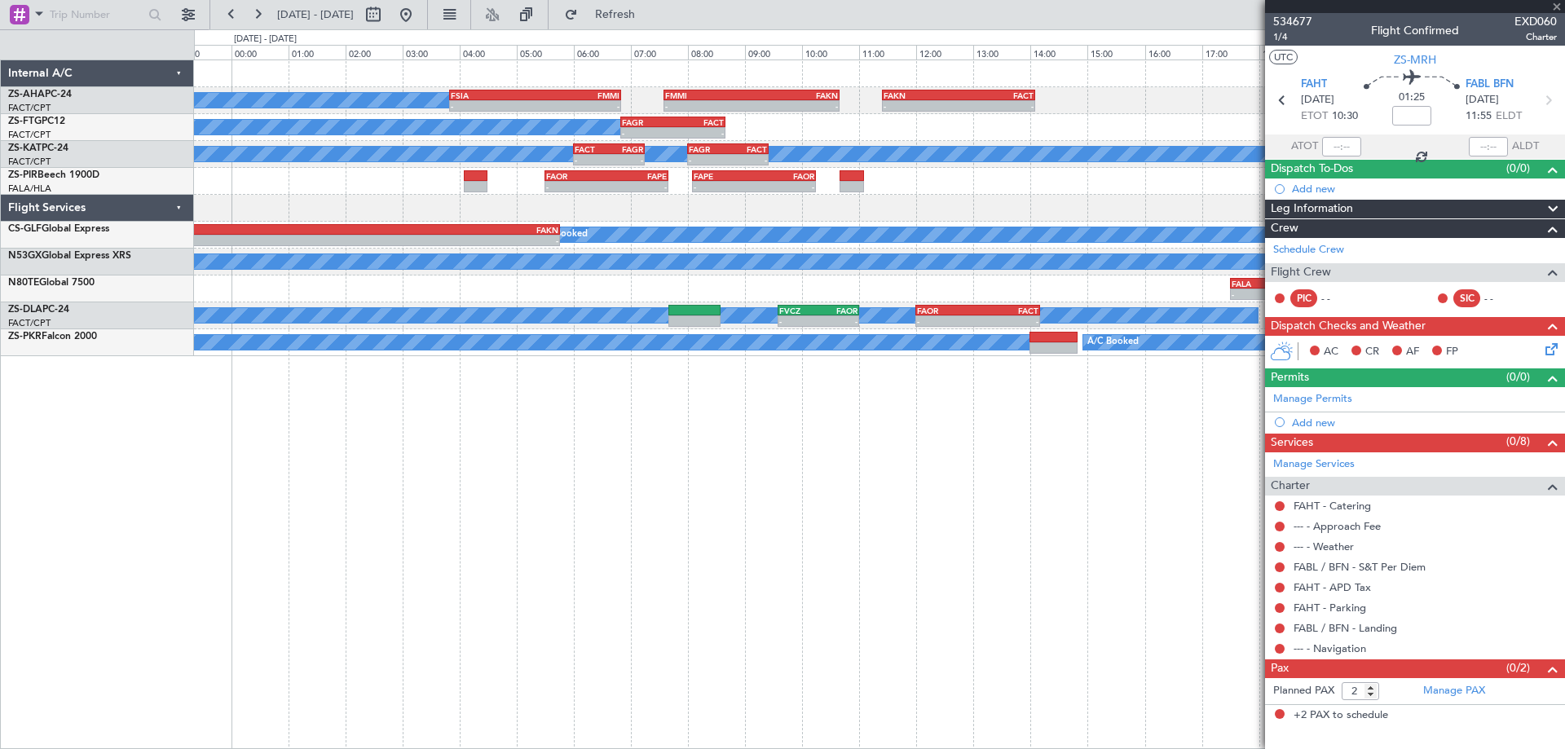
type input "5"
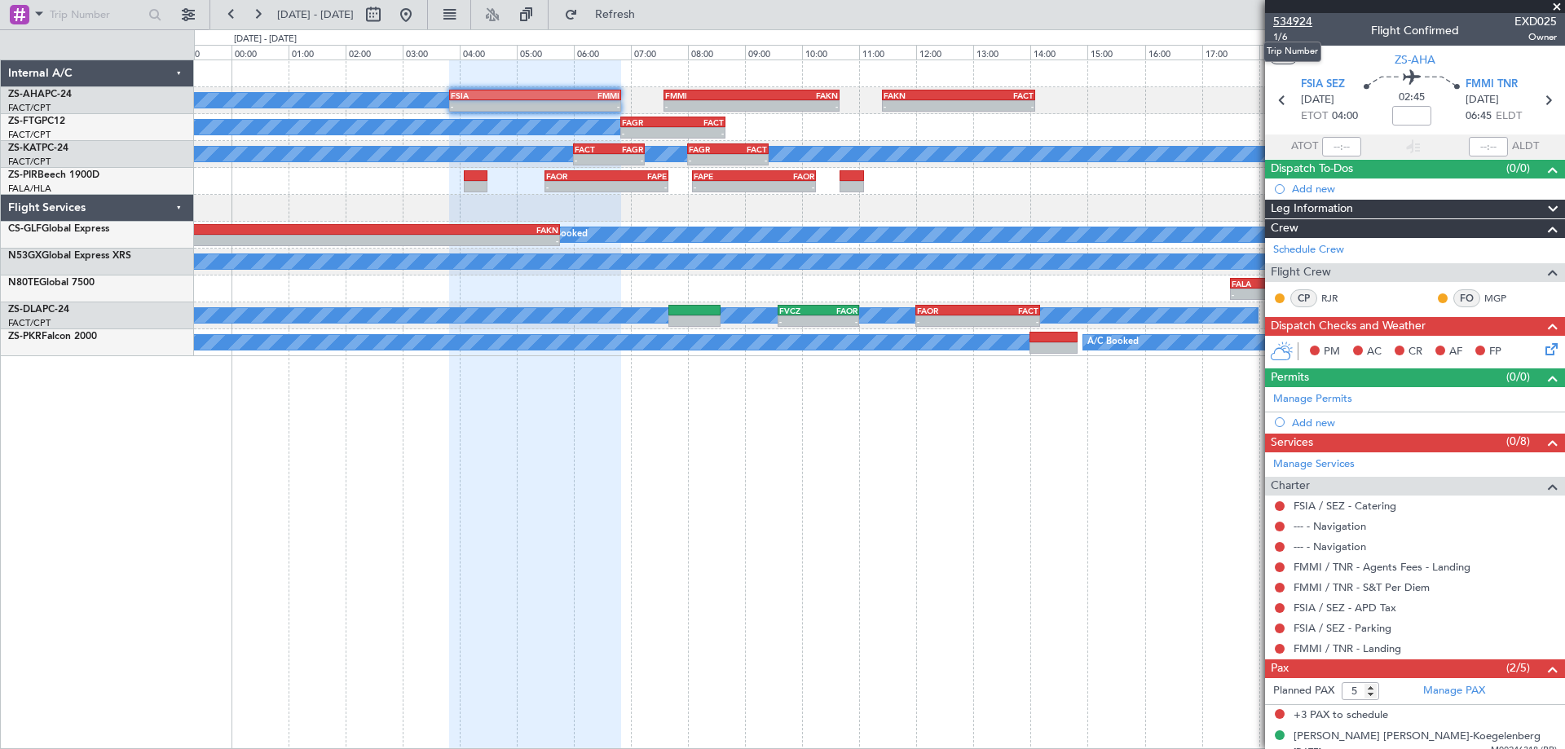
click at [1294, 23] on span "534924" at bounding box center [1292, 21] width 39 height 17
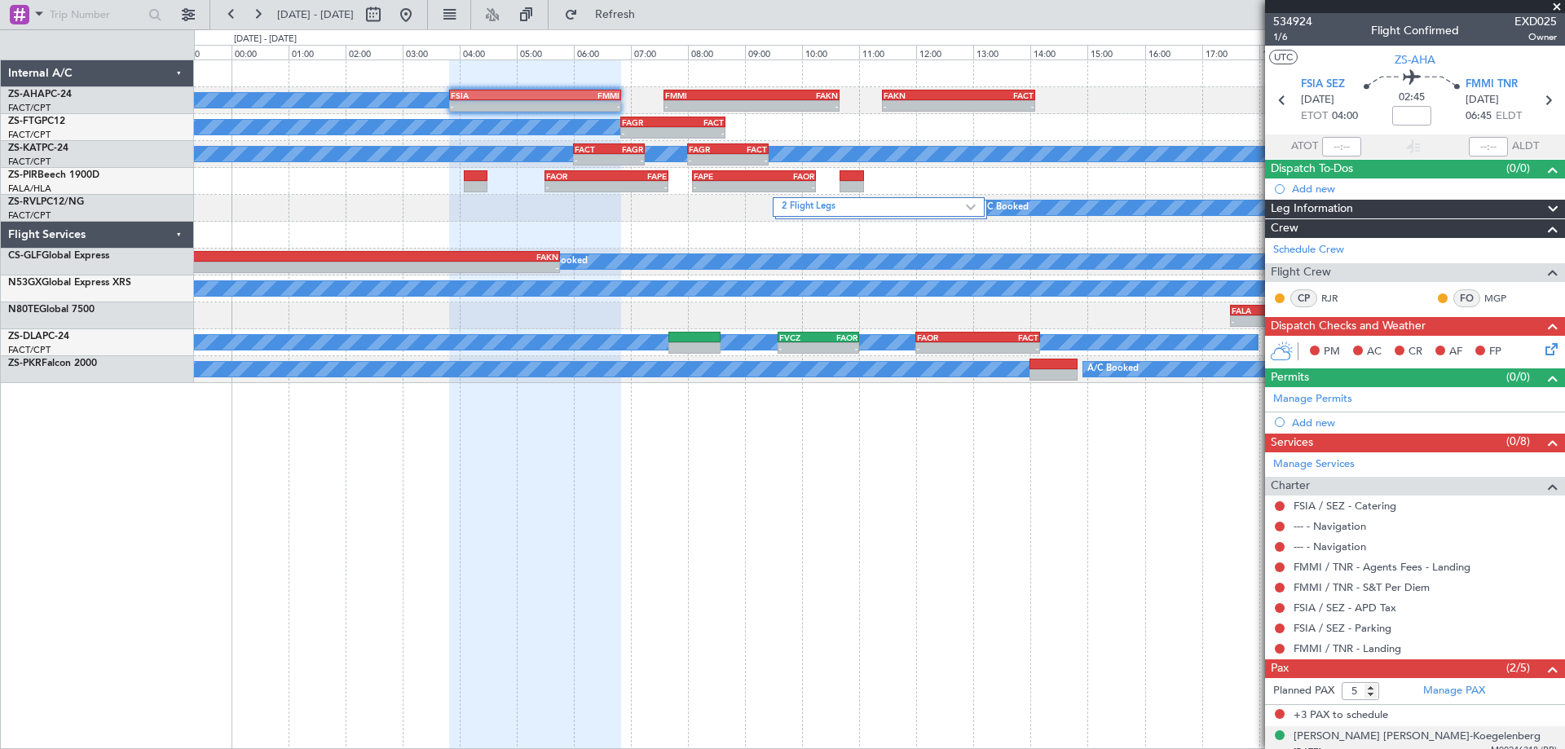
scroll to position [50, 0]
